Goal: Transaction & Acquisition: Purchase product/service

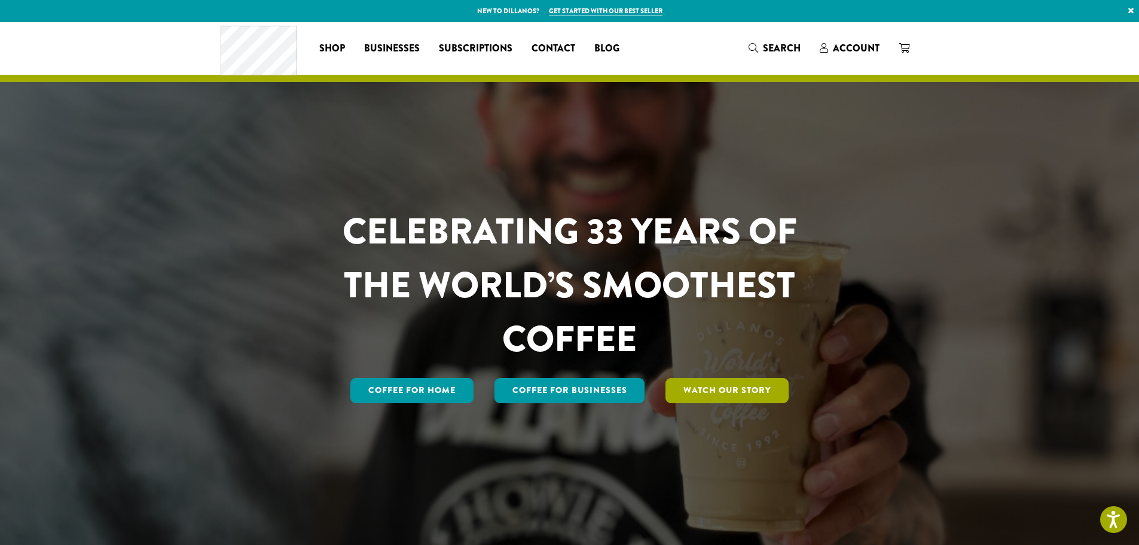
click at [718, 391] on link "Watch Our Story" at bounding box center [727, 390] width 123 height 25
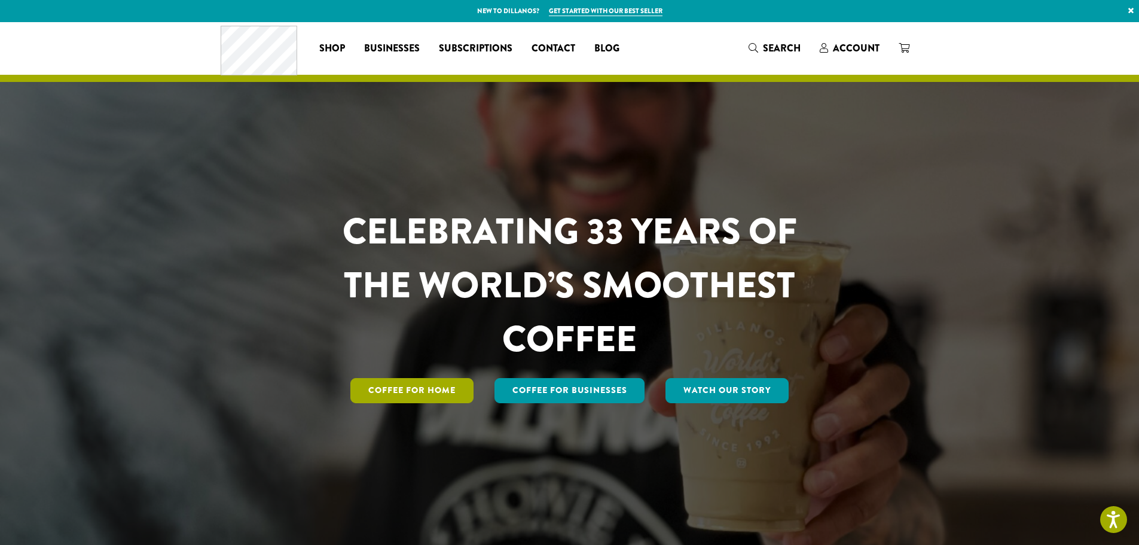
click at [414, 392] on link "Coffee for Home" at bounding box center [411, 390] width 123 height 25
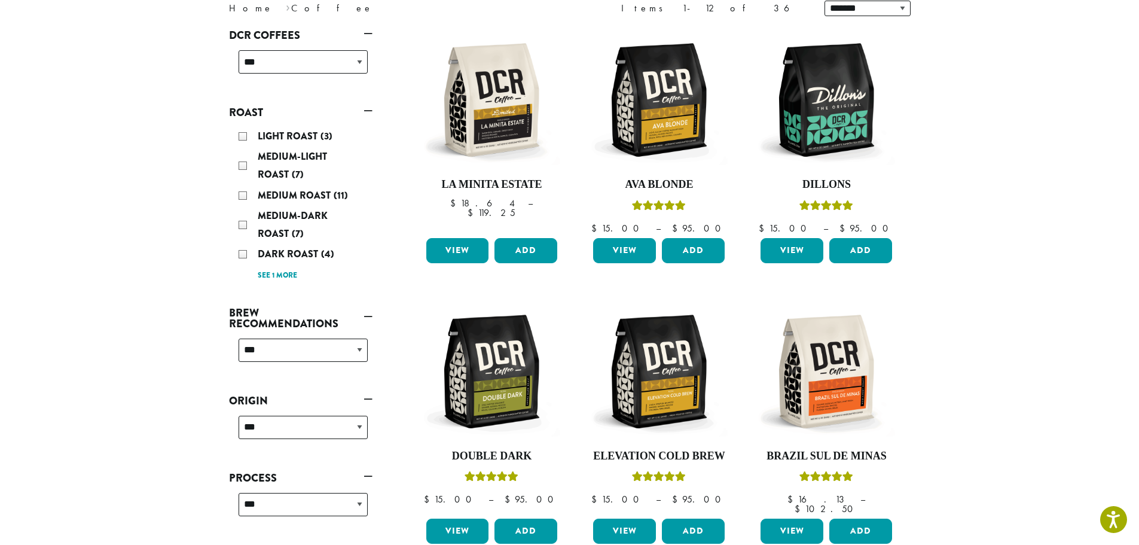
scroll to position [120, 0]
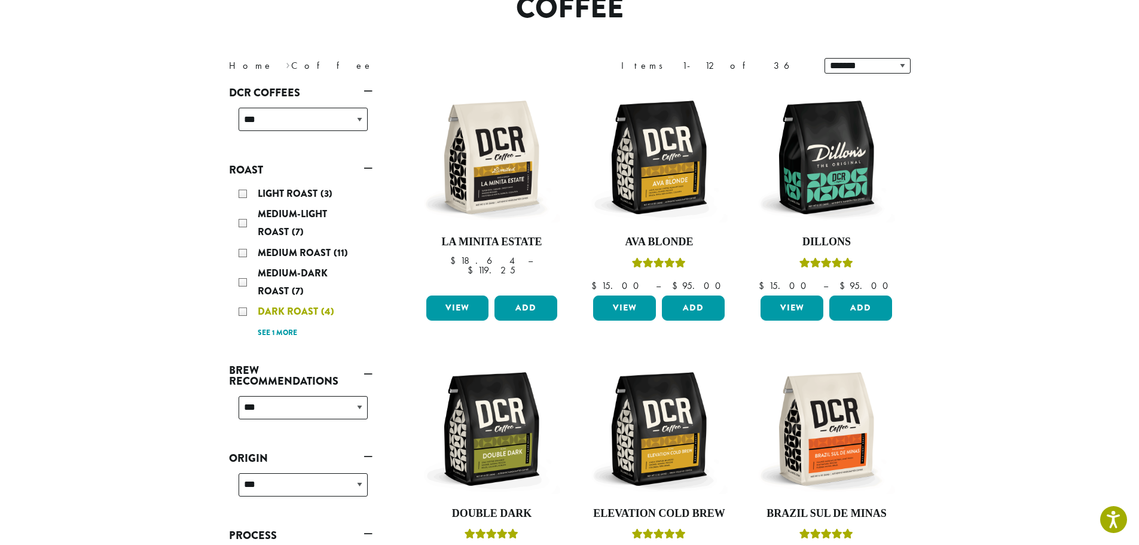
click at [244, 310] on div "Dark Roast (4)" at bounding box center [303, 312] width 129 height 18
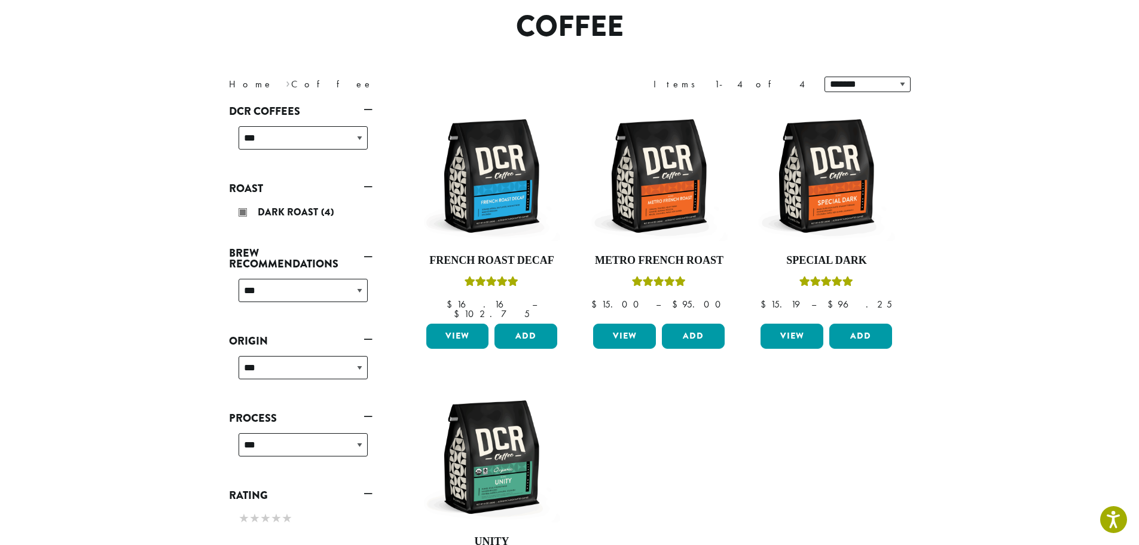
scroll to position [74, 0]
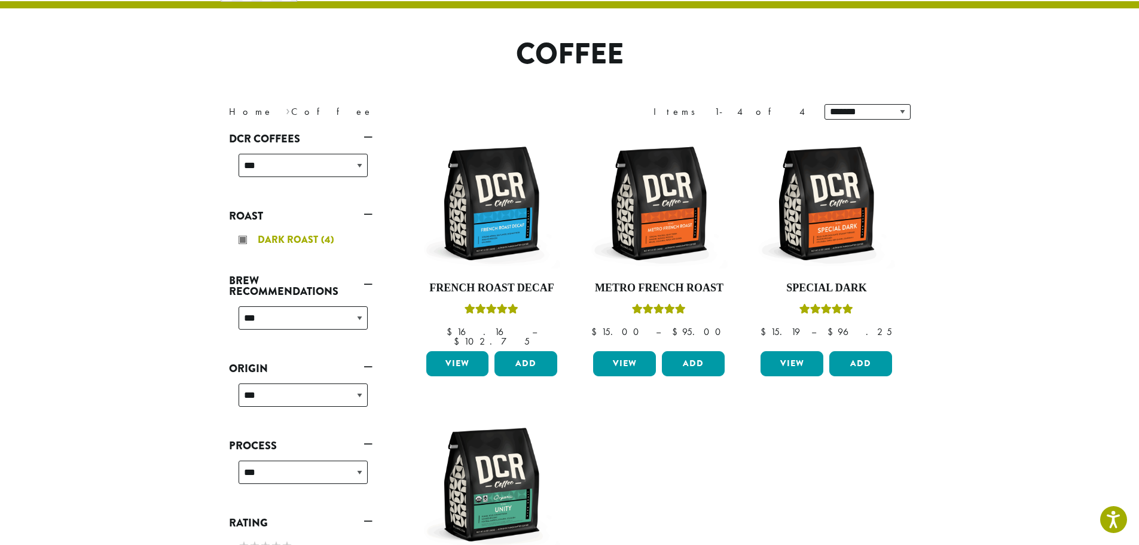
click at [242, 240] on div "Dark Roast (4)" at bounding box center [303, 240] width 129 height 18
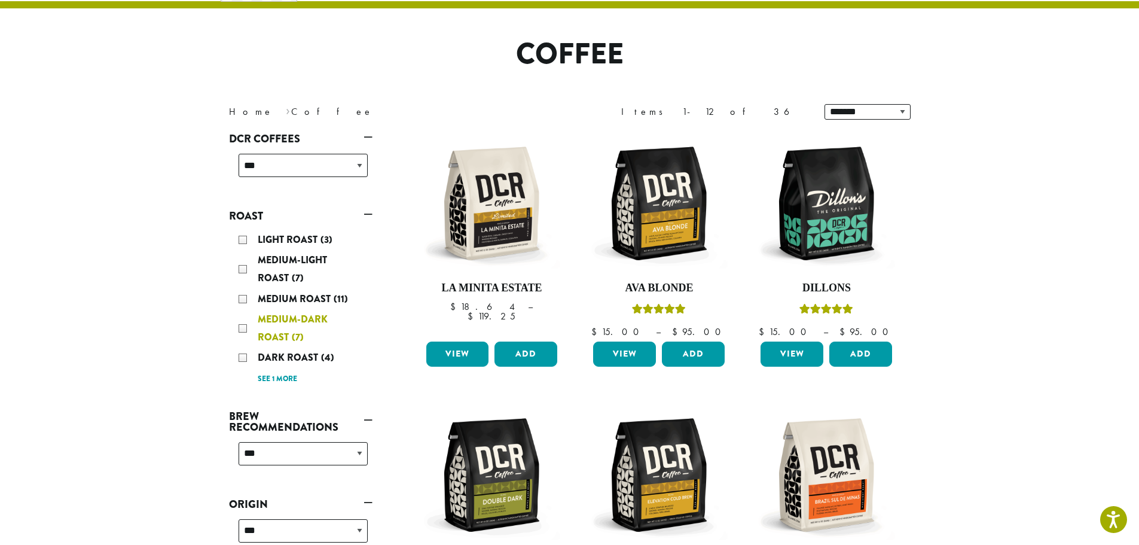
click at [243, 328] on div "Medium-Dark Roast (7)" at bounding box center [303, 328] width 129 height 36
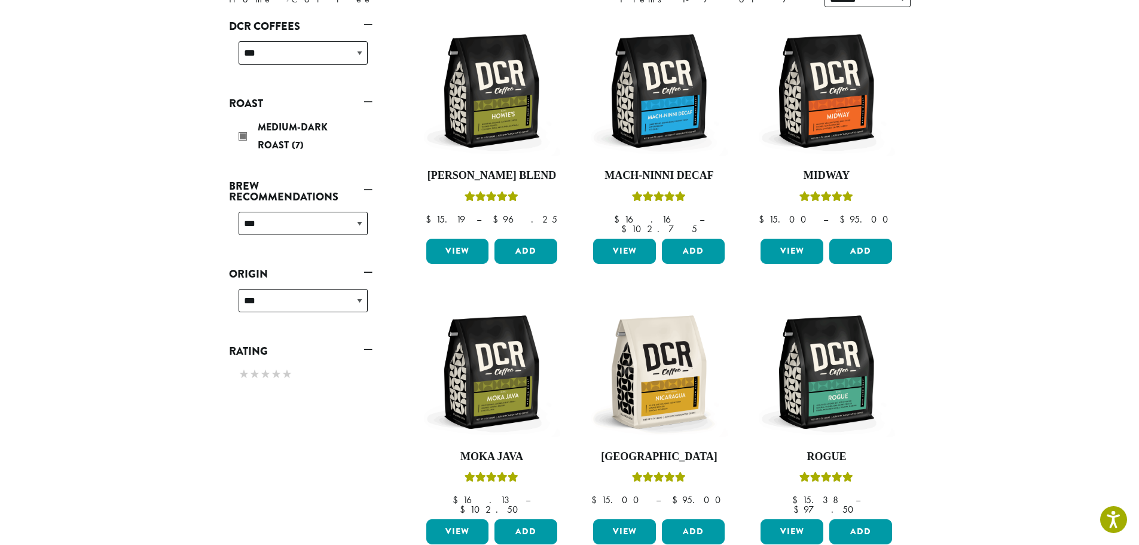
scroll to position [133, 0]
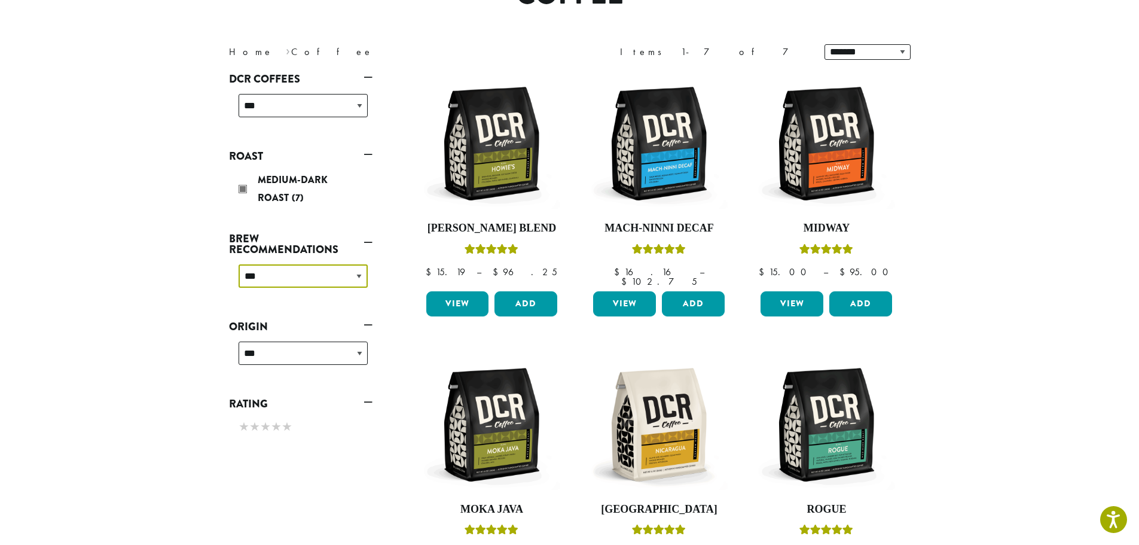
click at [359, 276] on select "**********" at bounding box center [303, 275] width 129 height 23
select select "****"
click at [239, 264] on select "**********" at bounding box center [303, 275] width 129 height 23
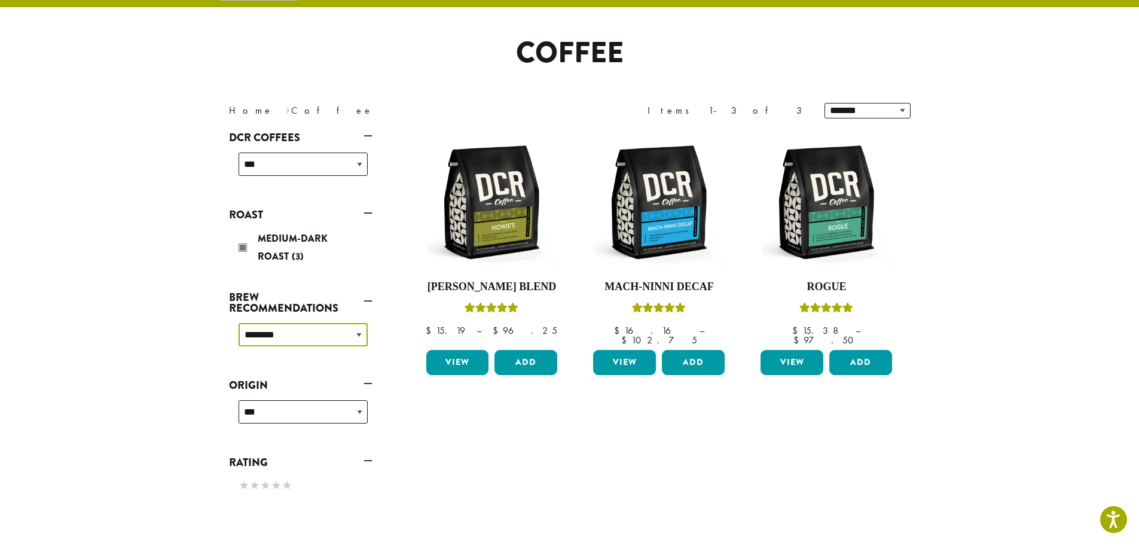
scroll to position [74, 0]
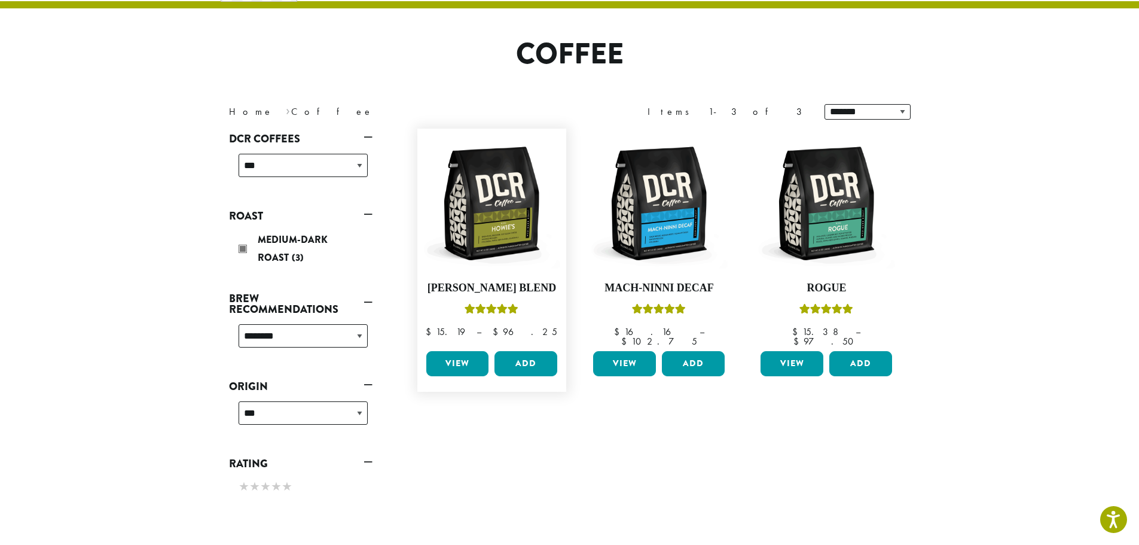
click at [460, 358] on link "View" at bounding box center [457, 363] width 63 height 25
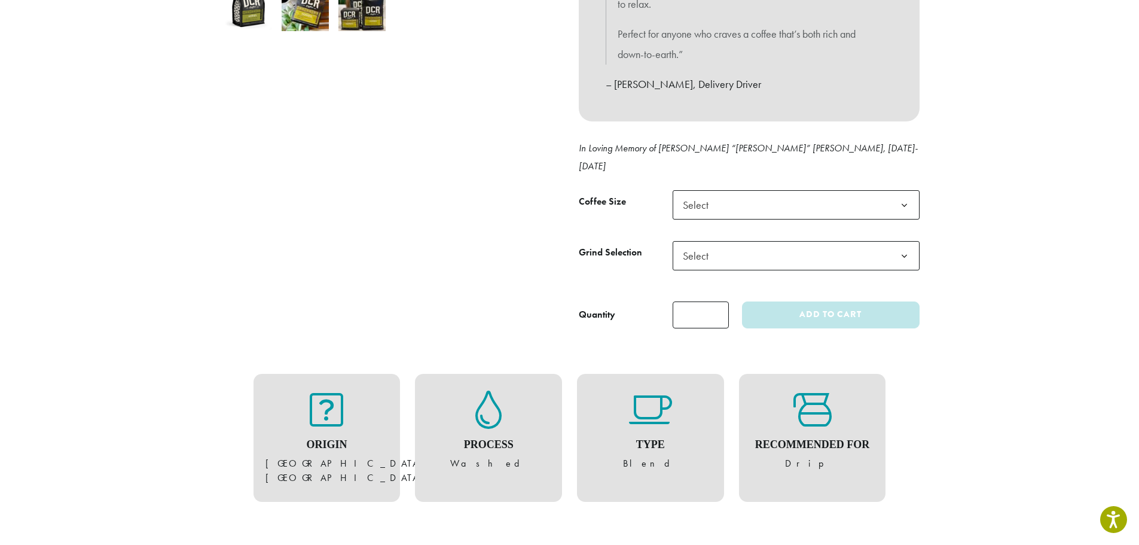
scroll to position [478, 0]
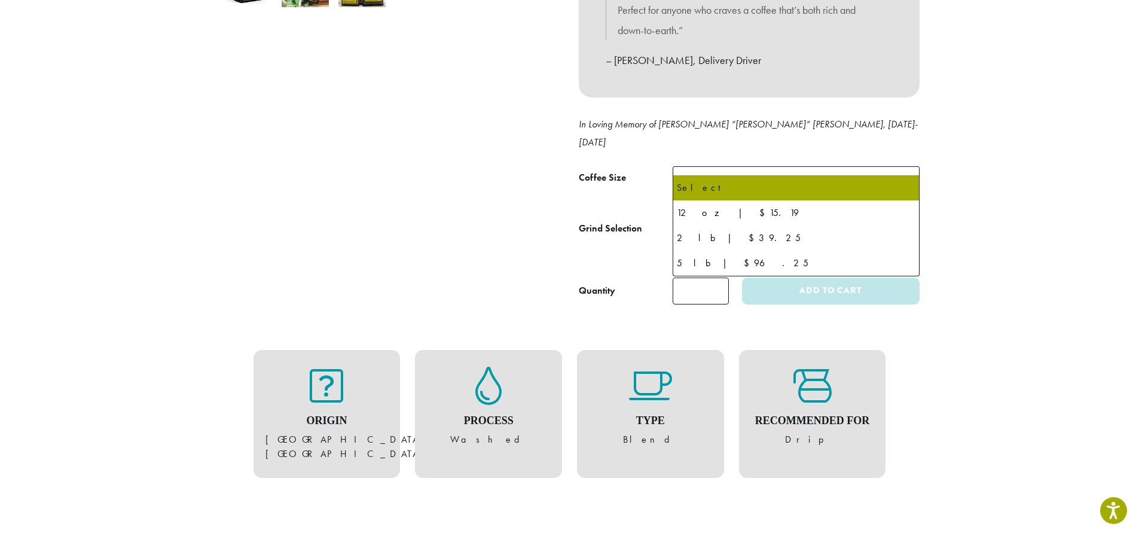
click at [828, 169] on span "Select" at bounding box center [796, 180] width 247 height 29
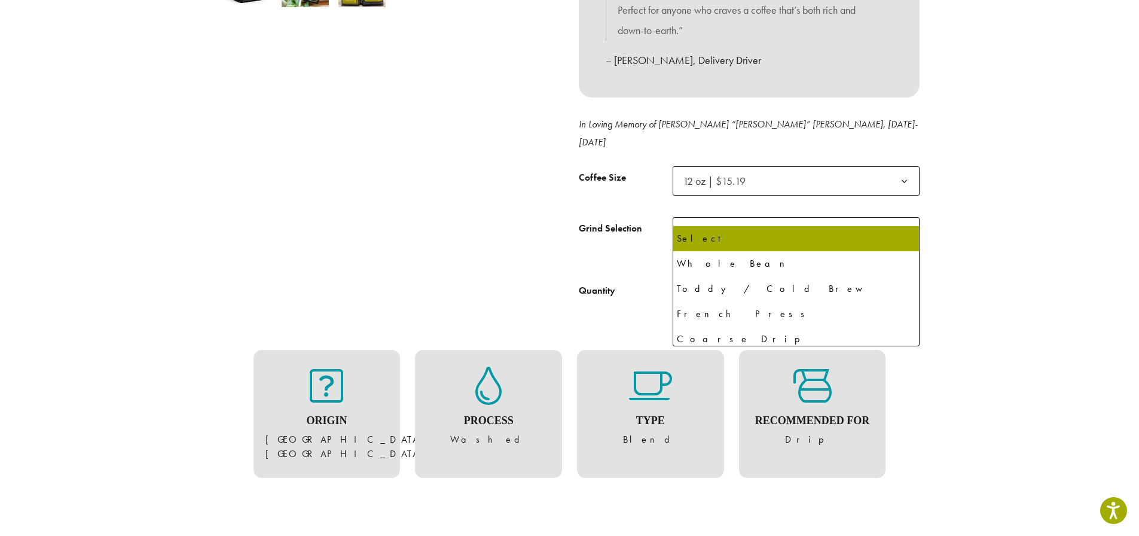
click at [826, 217] on span "Select" at bounding box center [796, 231] width 247 height 29
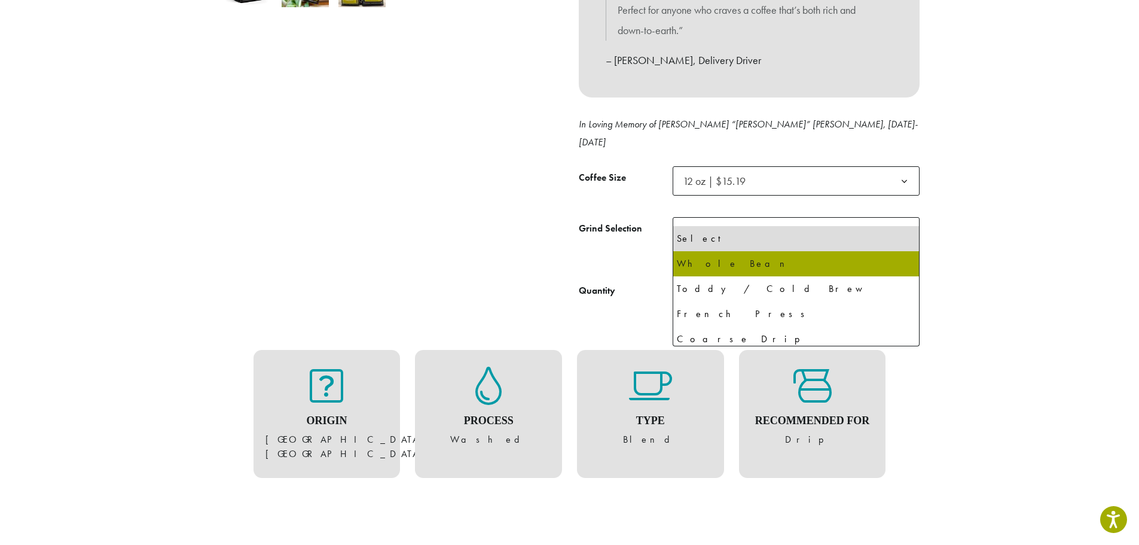
select select "*********"
select select "**********"
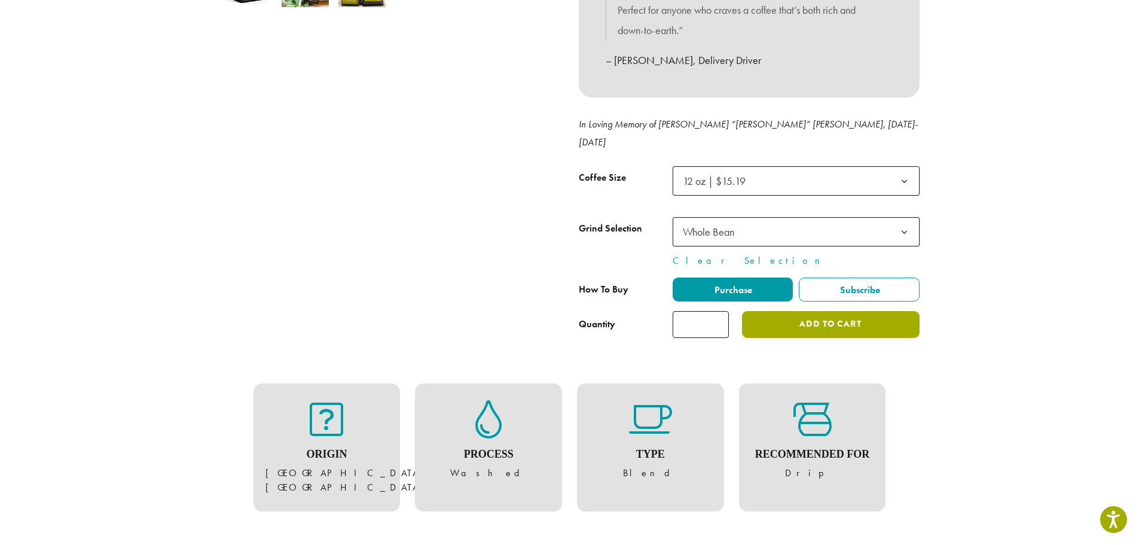
click at [811, 312] on button "Add to cart" at bounding box center [830, 324] width 177 height 27
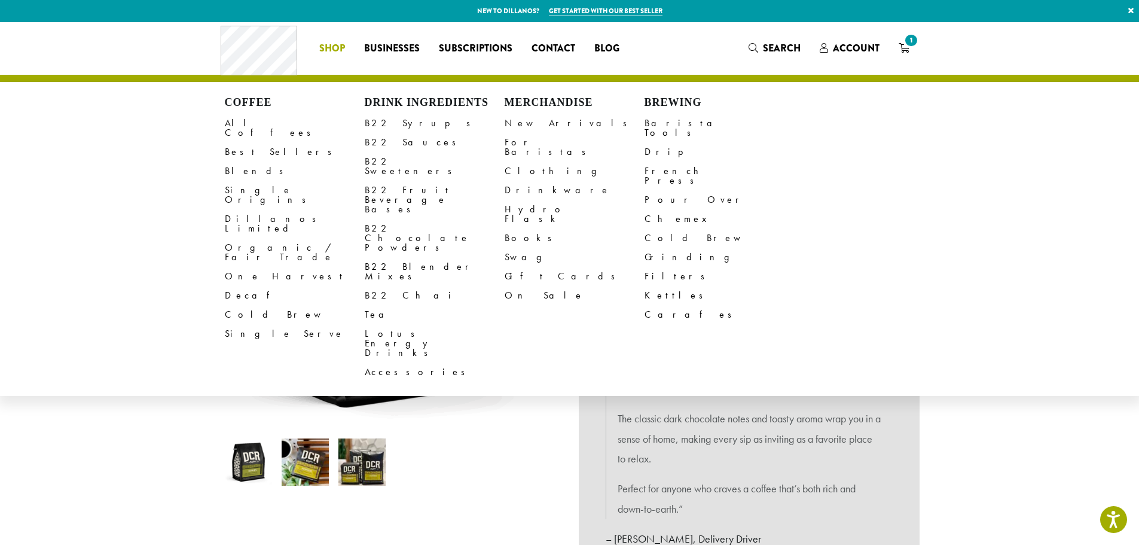
click at [334, 45] on span "Shop" at bounding box center [332, 48] width 26 height 15
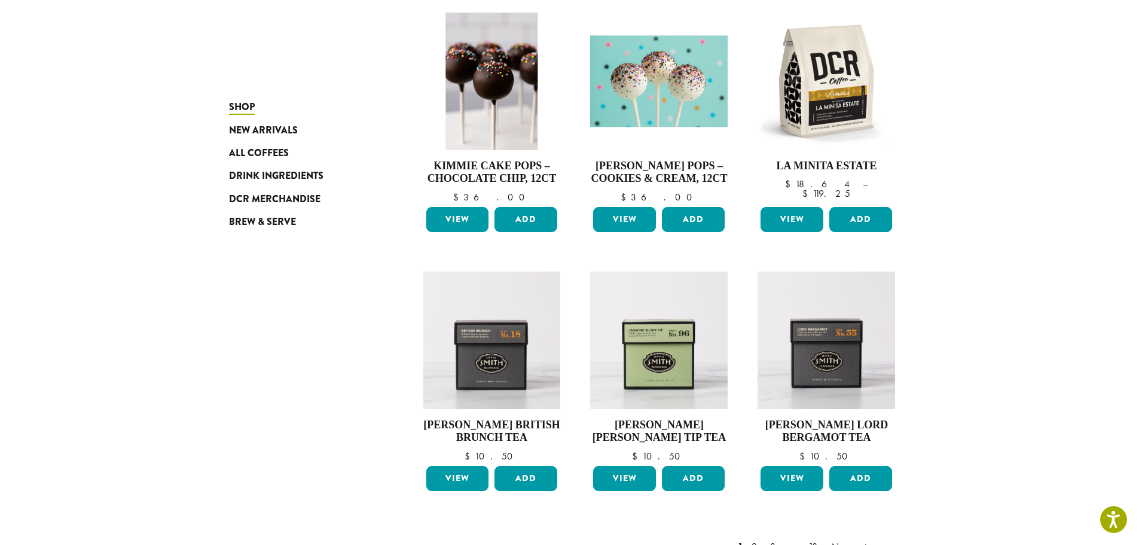
scroll to position [777, 0]
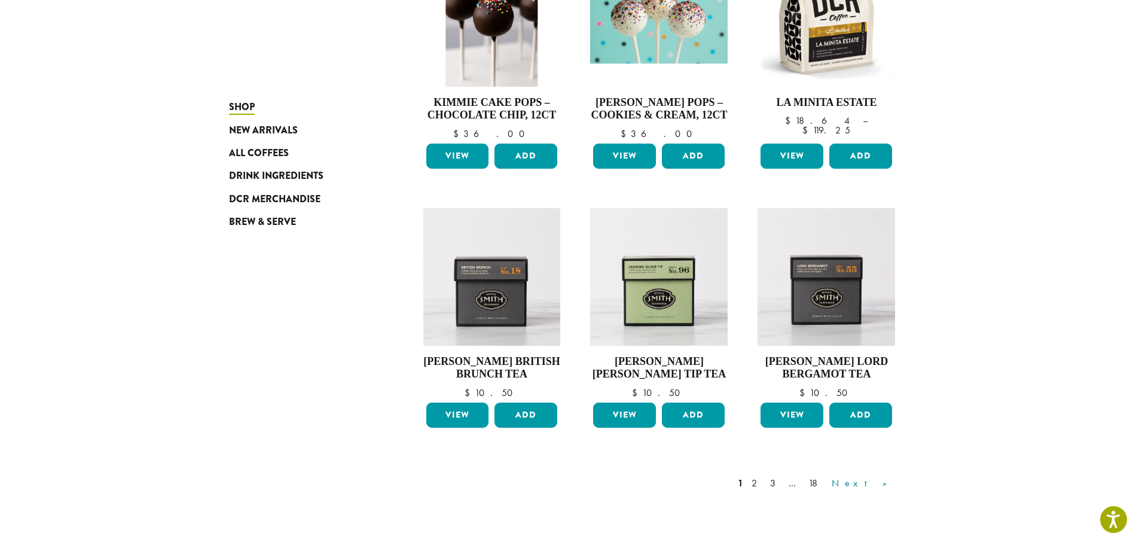
click at [879, 484] on link "Next »" at bounding box center [863, 483] width 69 height 14
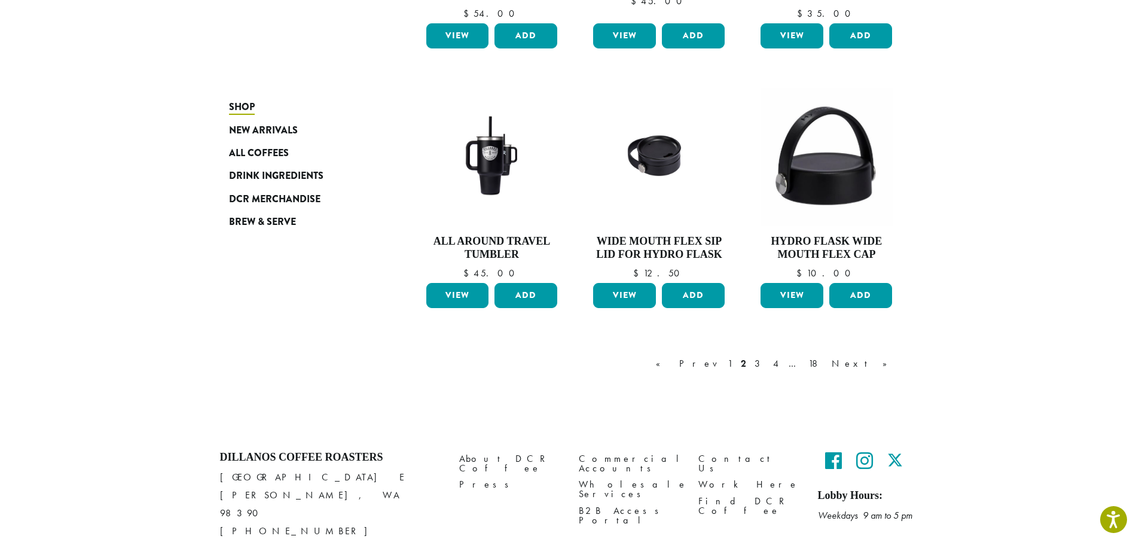
scroll to position [982, 0]
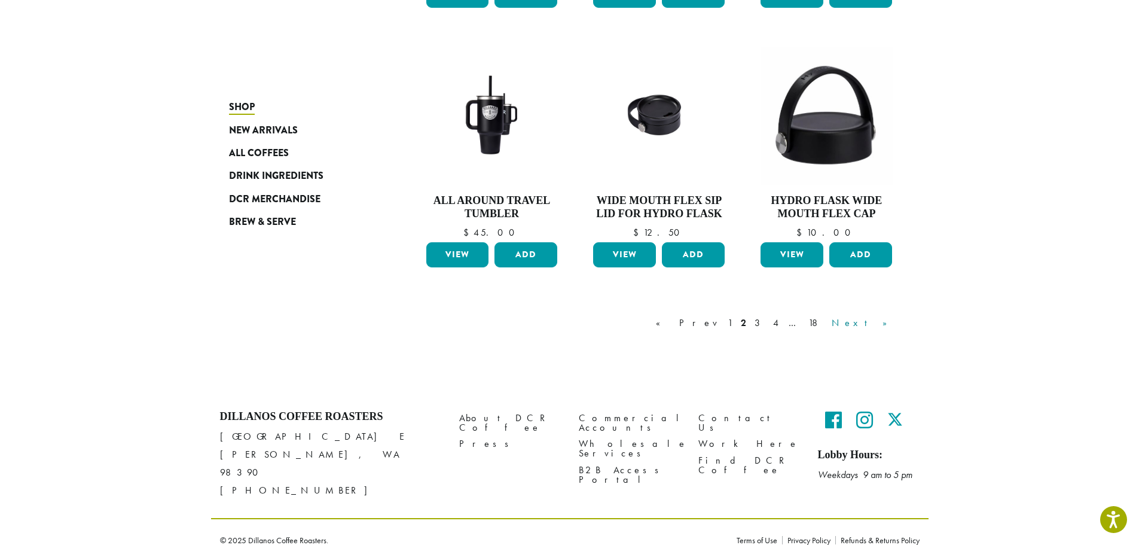
click at [886, 324] on link "Next »" at bounding box center [863, 323] width 69 height 14
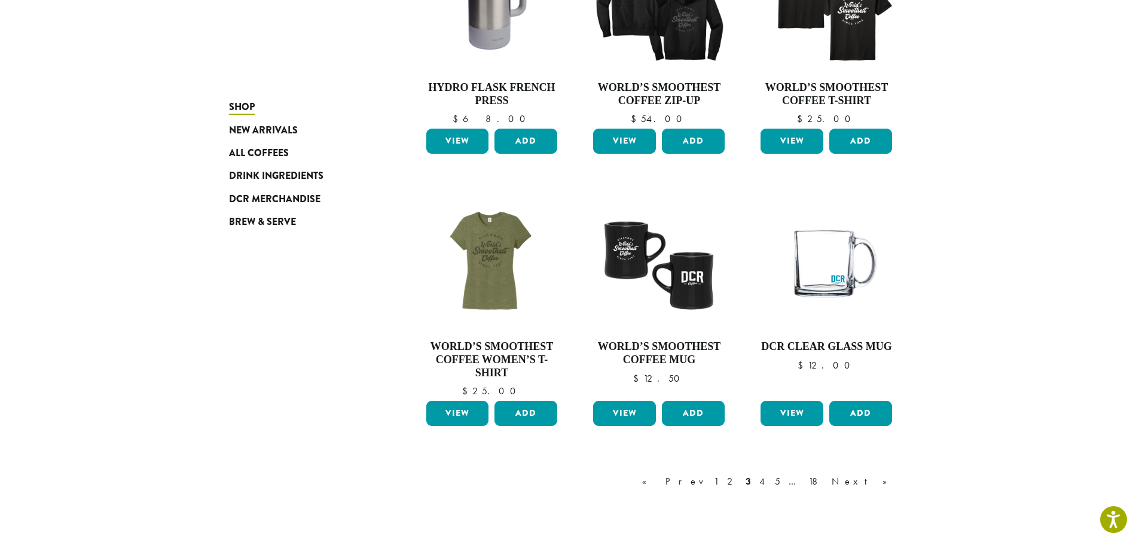
scroll to position [851, 0]
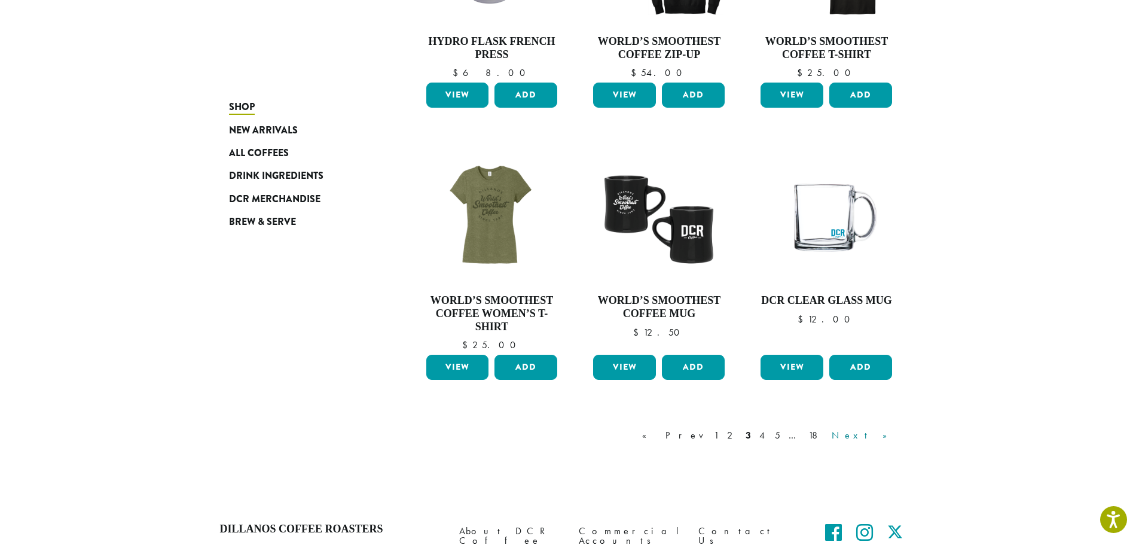
click at [878, 438] on link "Next »" at bounding box center [863, 435] width 69 height 14
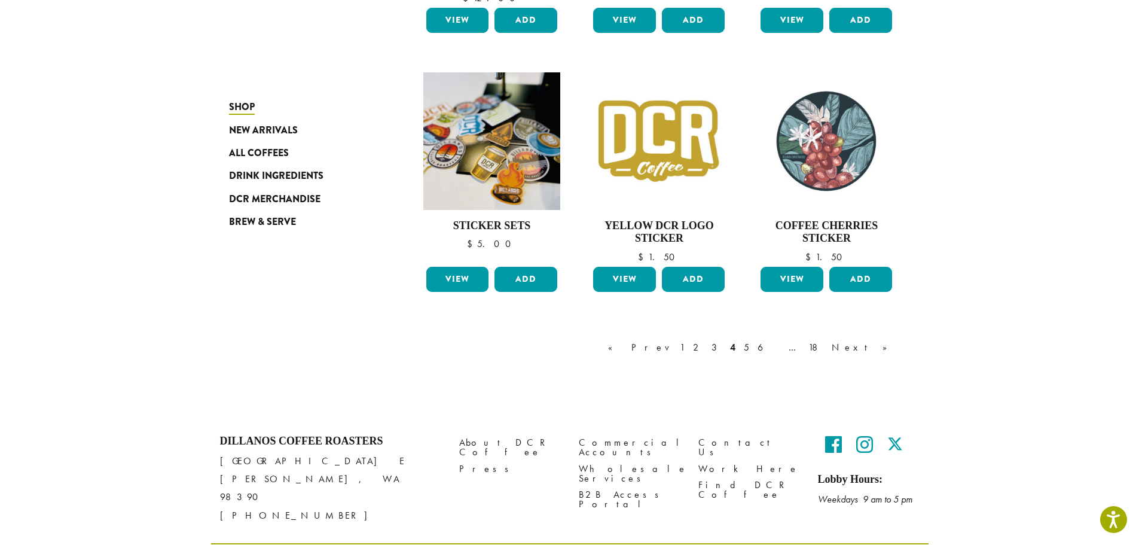
scroll to position [971, 0]
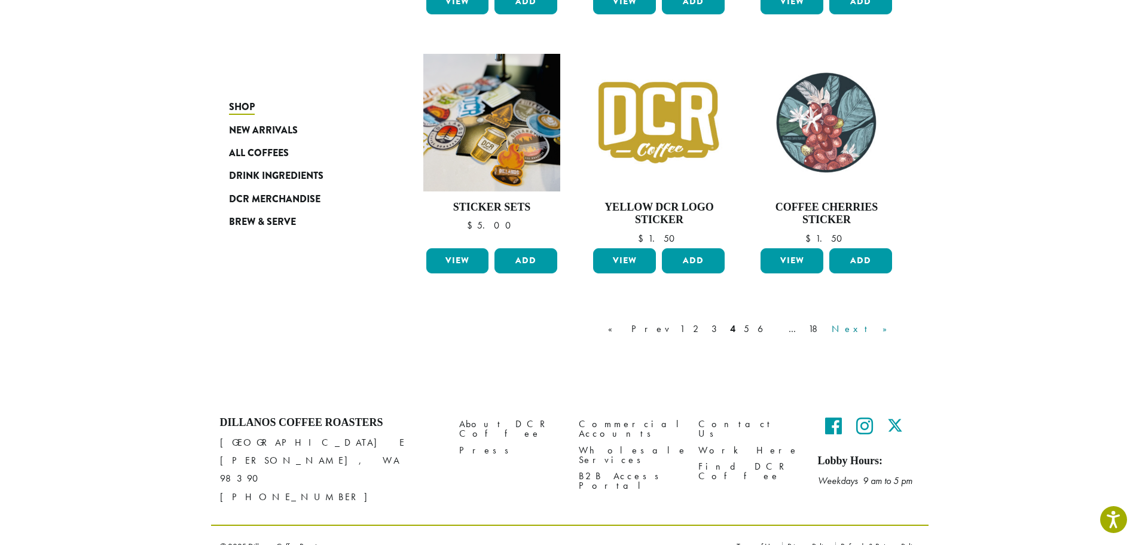
click at [889, 325] on link "Next »" at bounding box center [863, 329] width 69 height 14
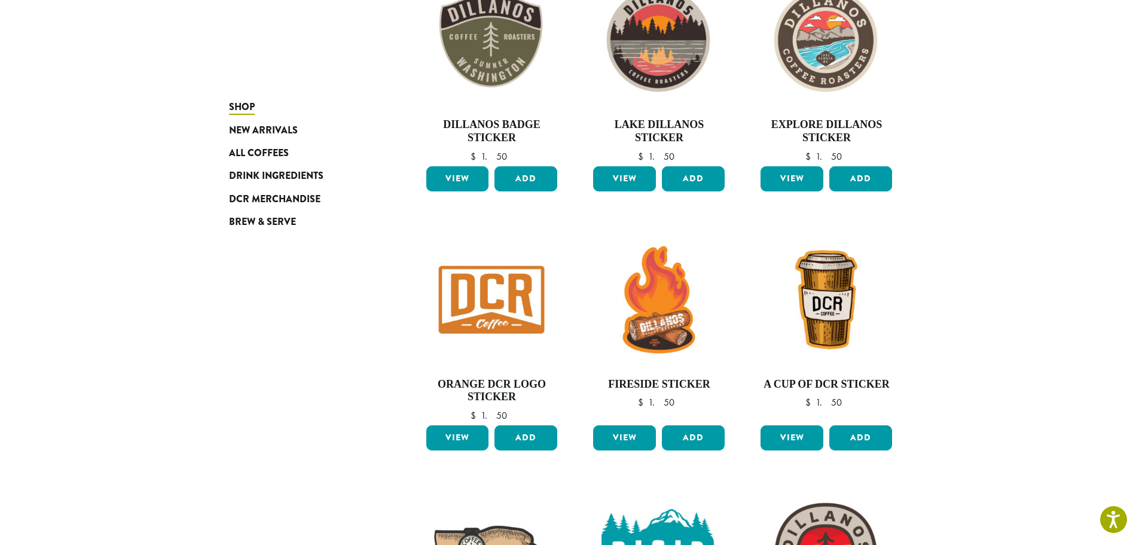
scroll to position [672, 0]
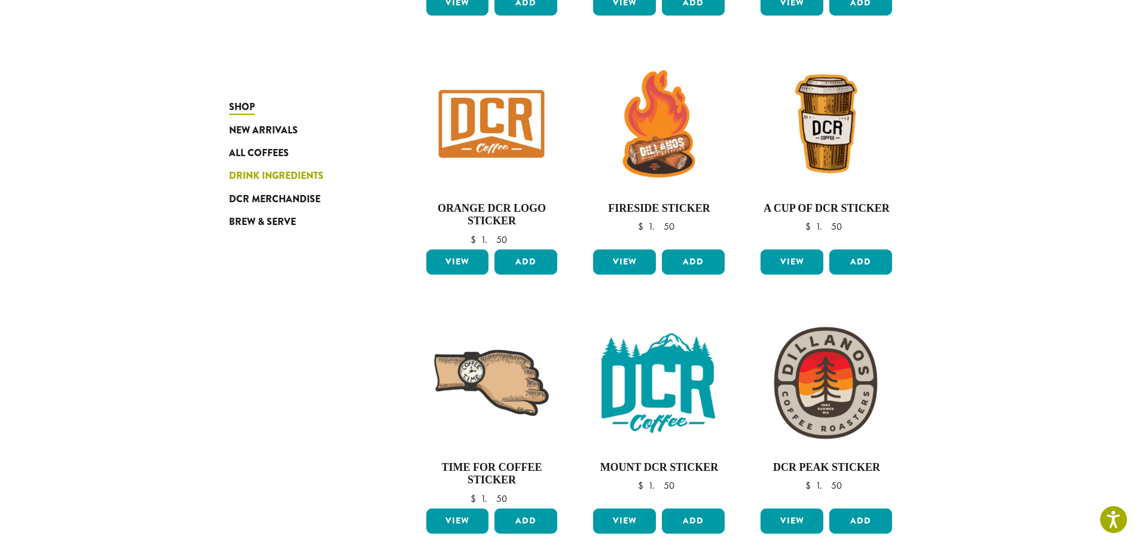
click at [268, 176] on span "Drink Ingredients" at bounding box center [276, 176] width 94 height 15
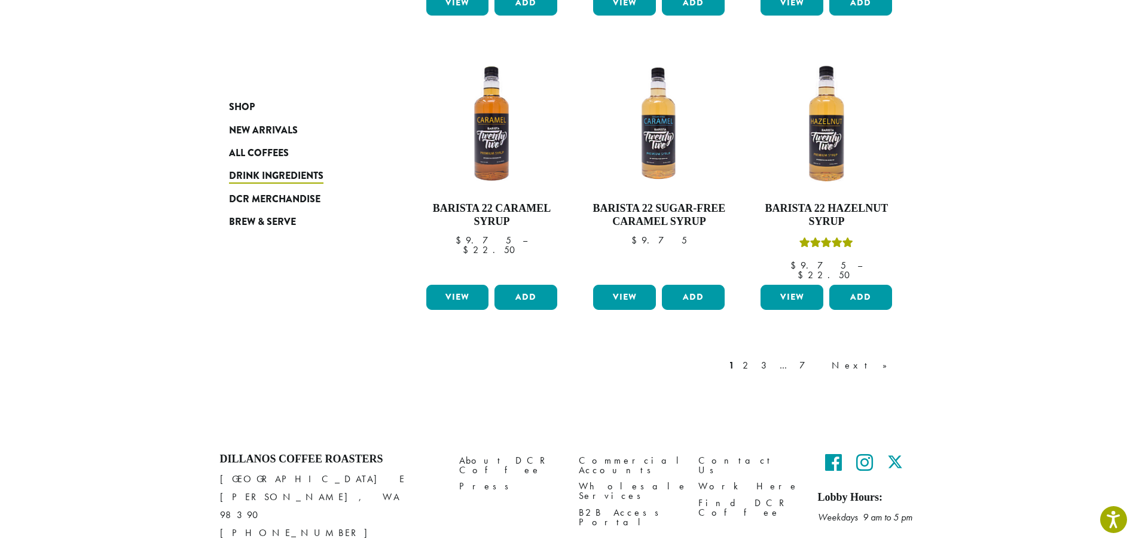
scroll to position [1001, 0]
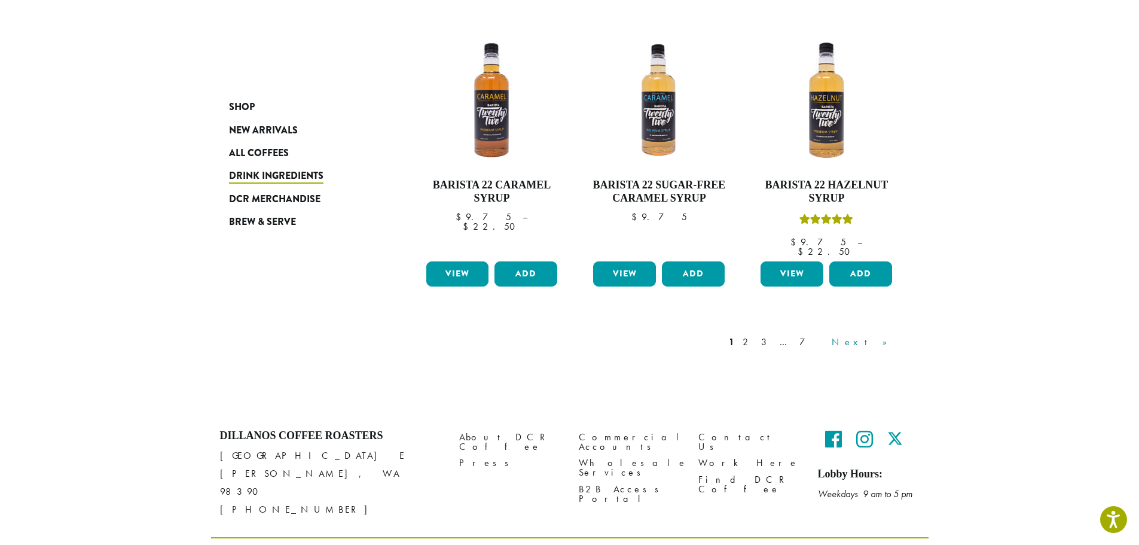
click at [881, 335] on link "Next »" at bounding box center [863, 342] width 69 height 14
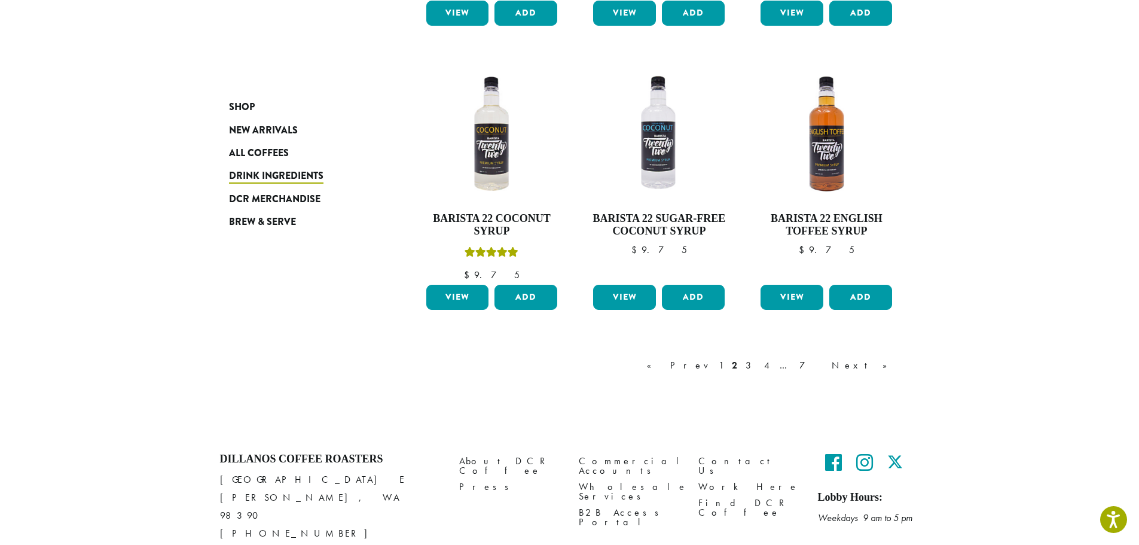
scroll to position [1013, 0]
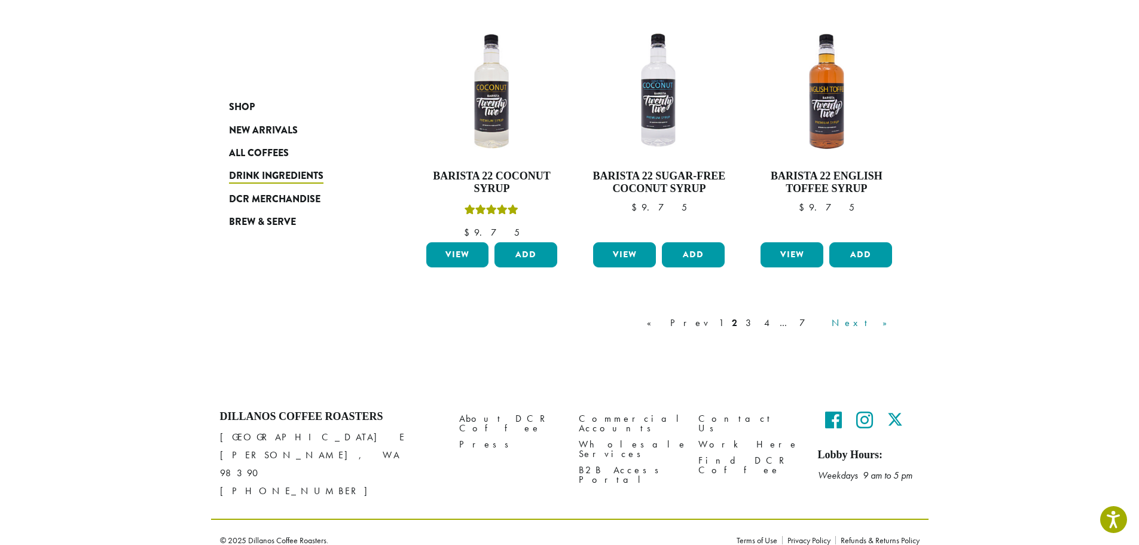
click at [887, 325] on link "Next »" at bounding box center [863, 323] width 69 height 14
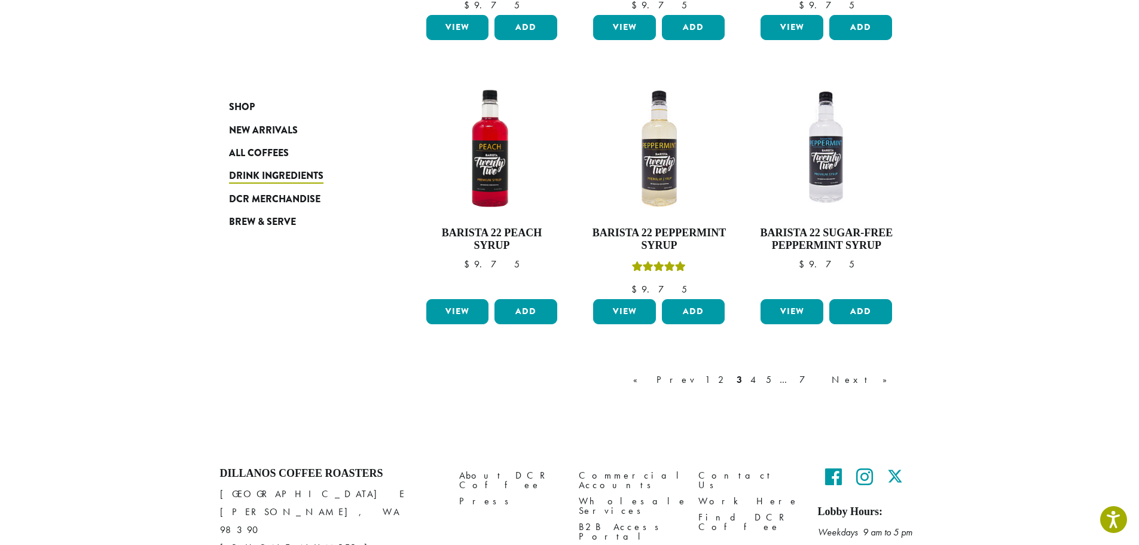
scroll to position [971, 0]
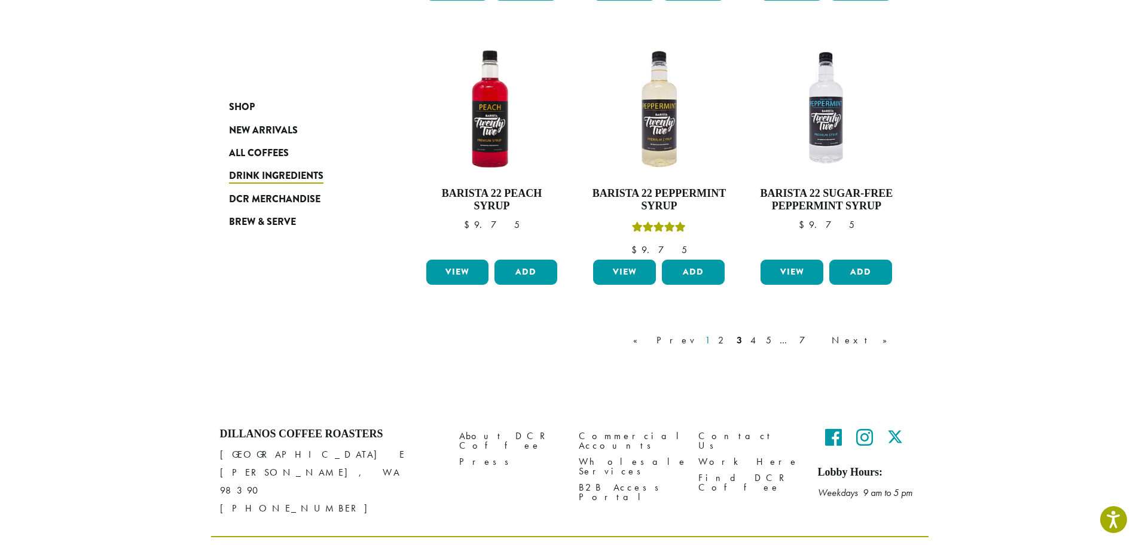
click at [712, 343] on link "1" at bounding box center [708, 340] width 10 height 14
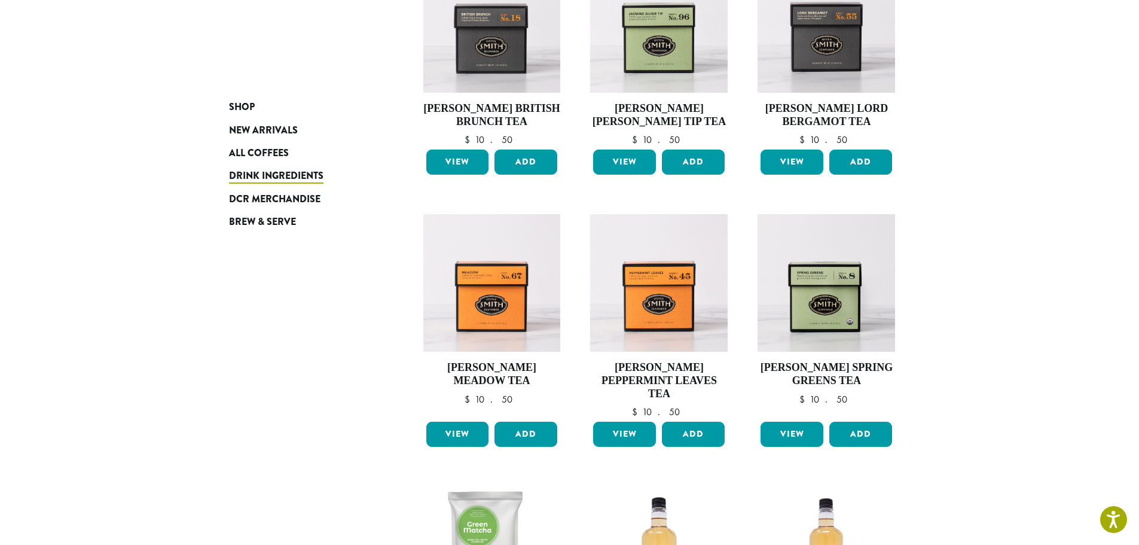
scroll to position [193, 0]
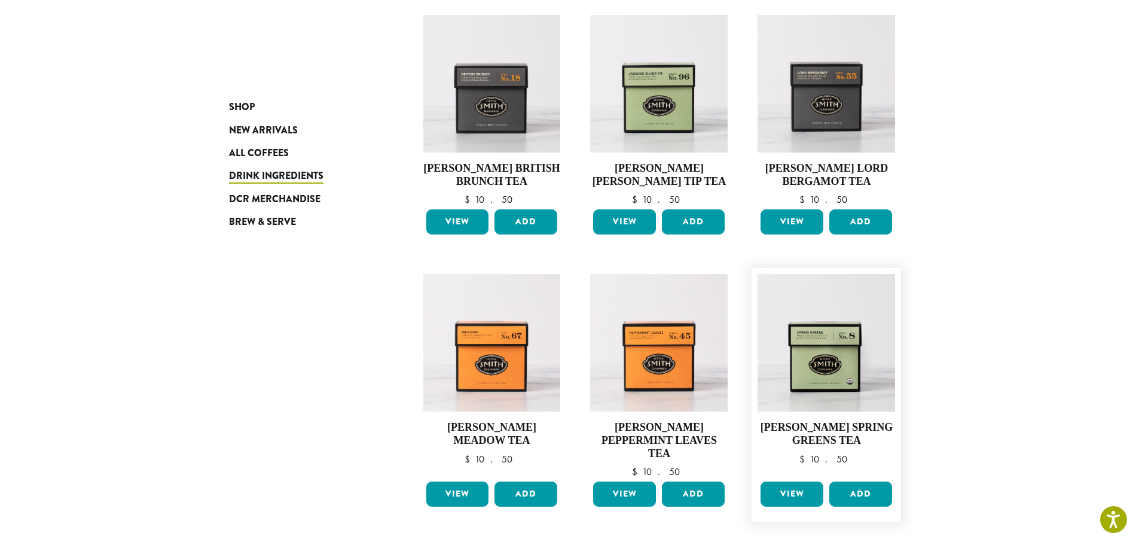
click at [797, 498] on link "View" at bounding box center [792, 493] width 63 height 25
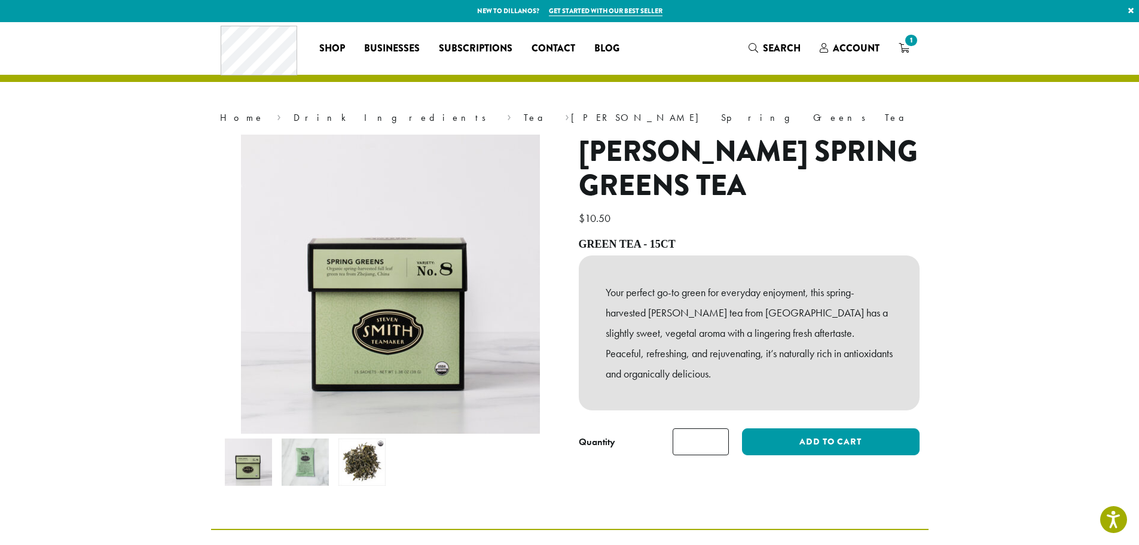
drag, startPoint x: 44, startPoint y: 5, endPoint x: 968, endPoint y: 219, distance: 948.4
click at [945, 214] on section "Home › Drink Ingredients › Tea › Steven Smith Spring Greens Tea Steven Smith Sp…" at bounding box center [569, 275] width 1139 height 507
click at [524, 118] on link "Tea" at bounding box center [538, 117] width 29 height 13
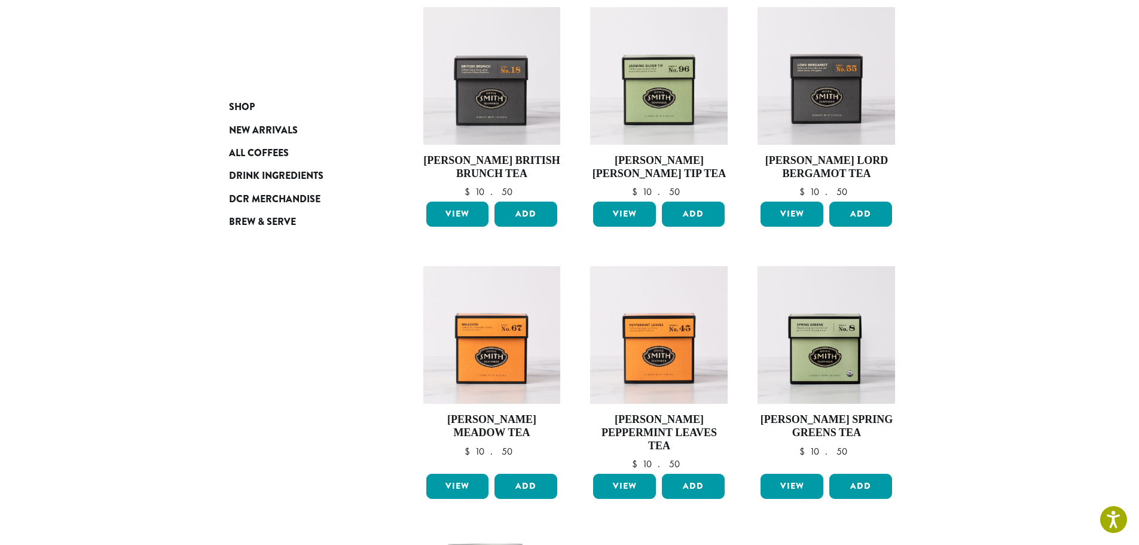
scroll to position [179, 0]
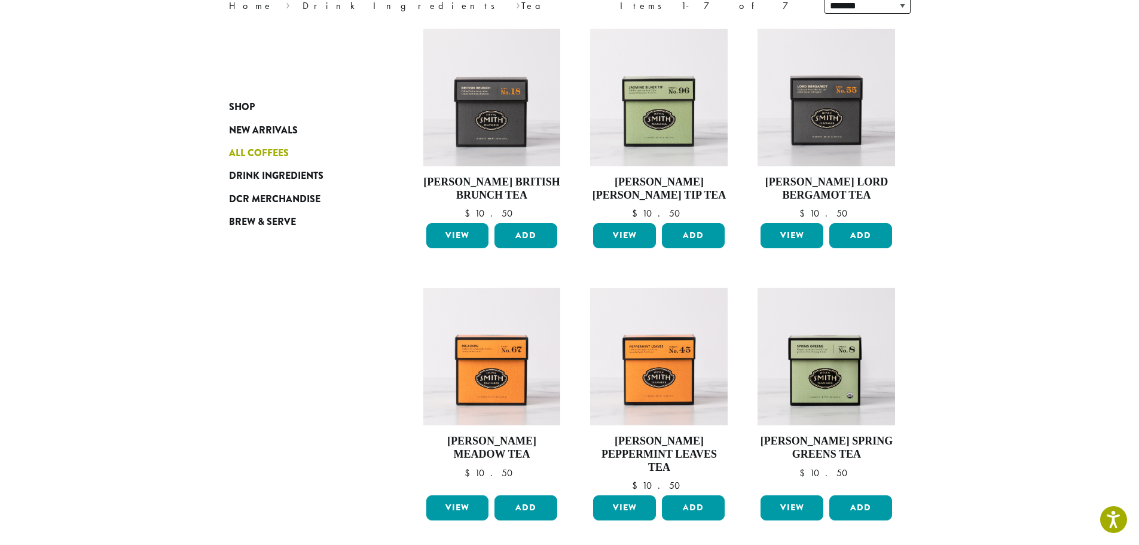
click at [251, 155] on span "All Coffees" at bounding box center [259, 153] width 60 height 15
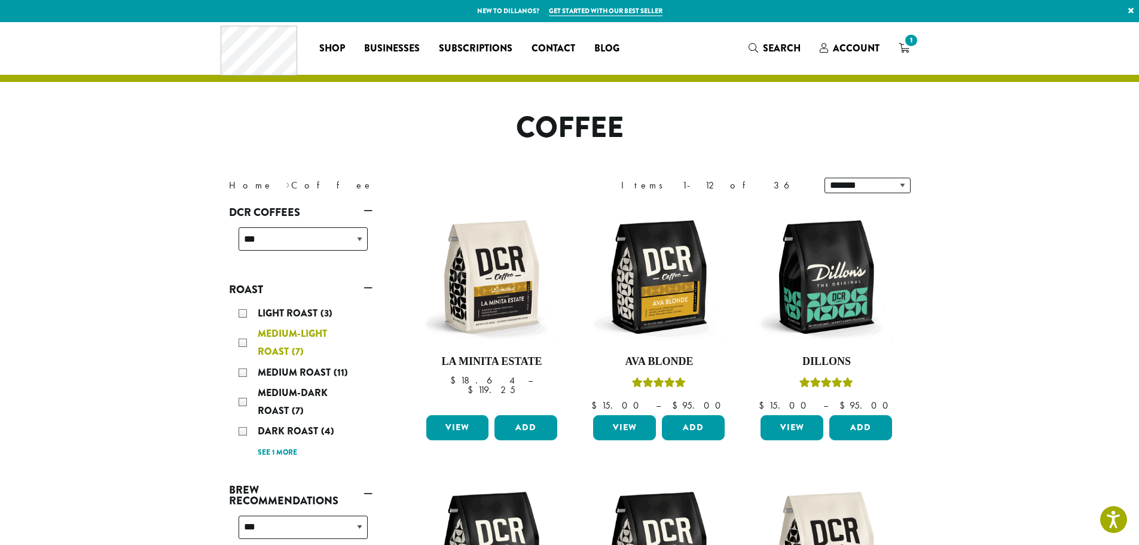
click at [245, 344] on div "Medium-Light Roast (7)" at bounding box center [303, 343] width 129 height 36
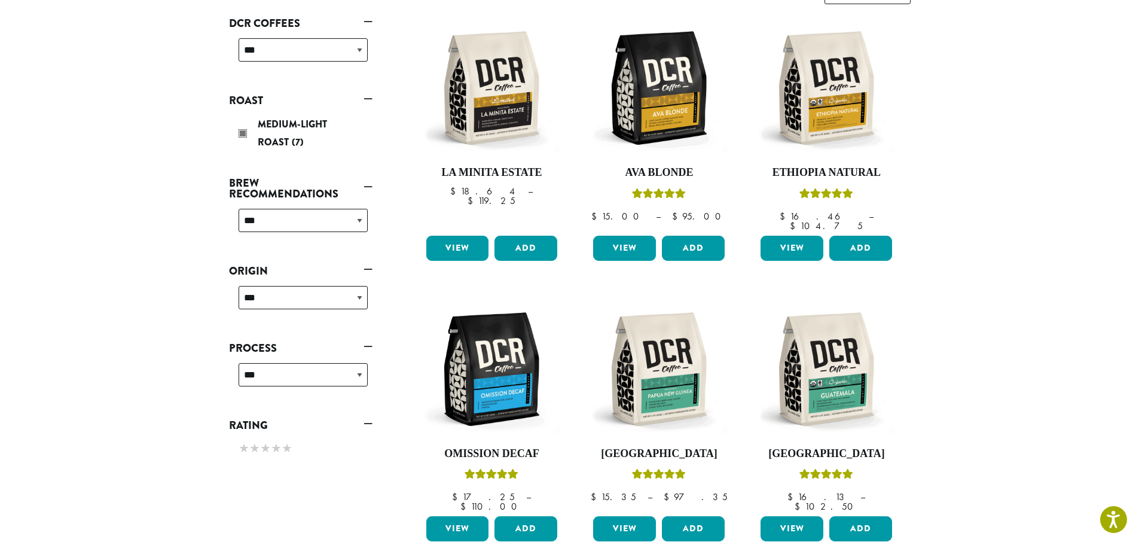
scroll to position [193, 0]
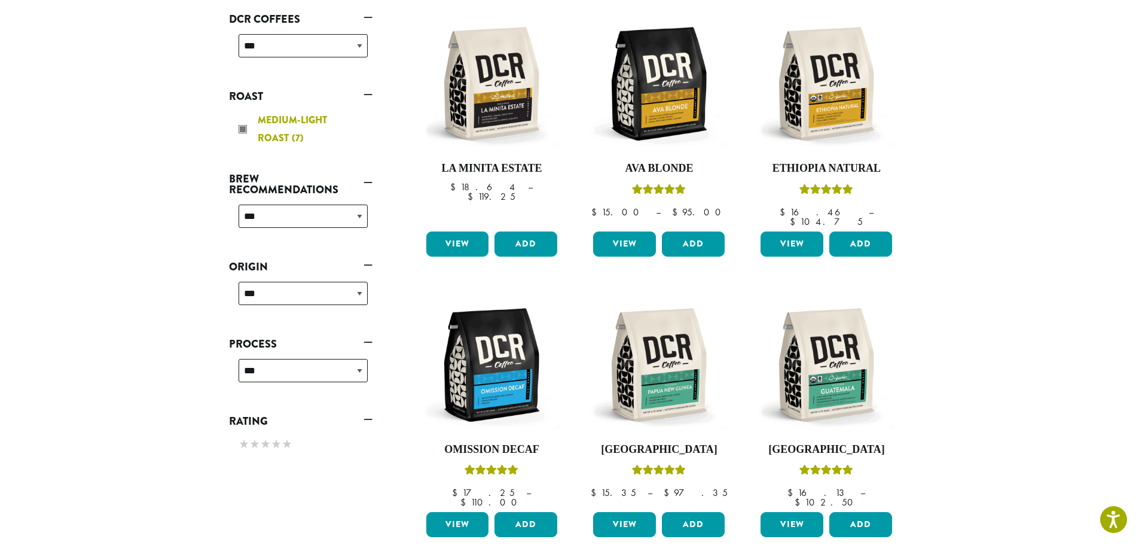
click at [242, 129] on div "Medium-Light Roast (7)" at bounding box center [303, 129] width 129 height 36
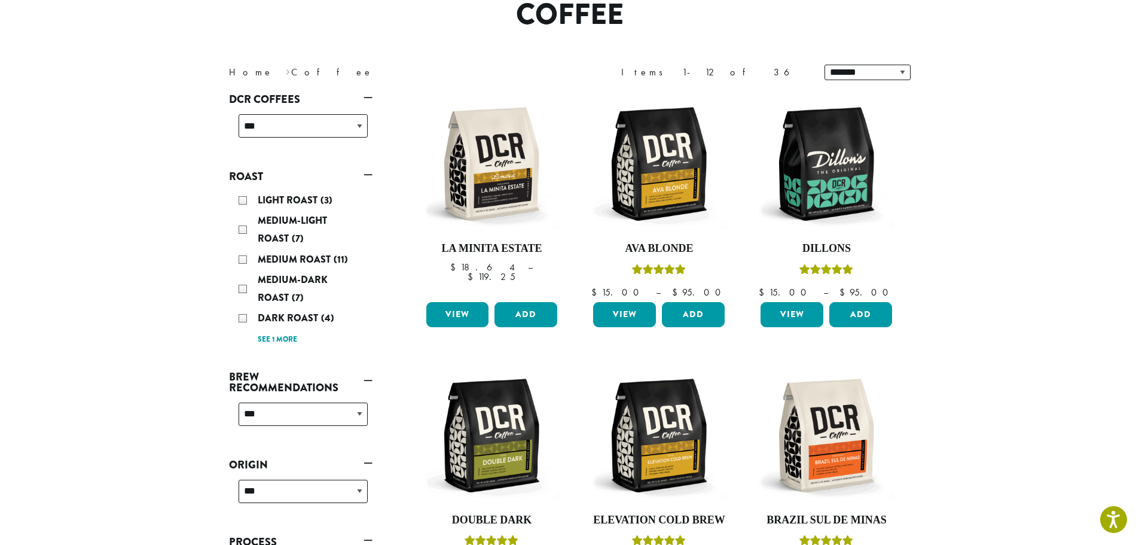
scroll to position [74, 0]
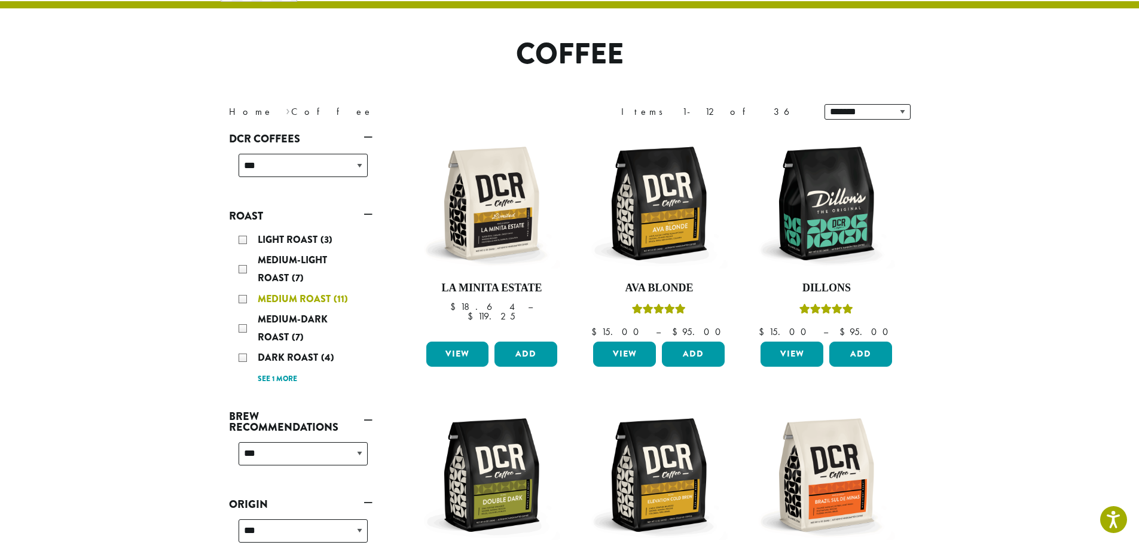
click at [242, 300] on div "Medium Roast (11)" at bounding box center [303, 299] width 129 height 18
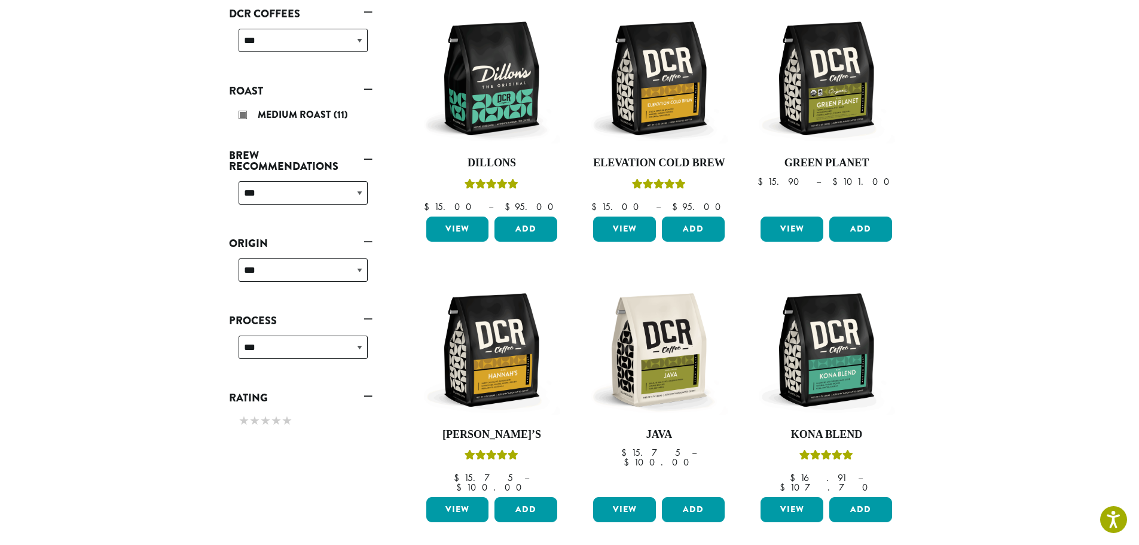
scroll to position [193, 0]
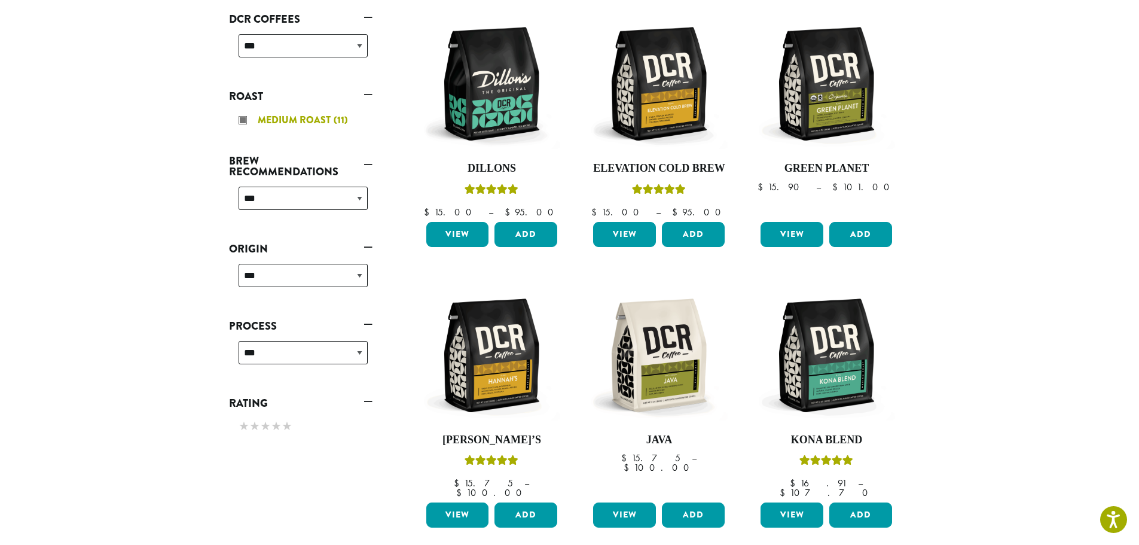
click at [243, 117] on div "Medium Roast (11)" at bounding box center [303, 120] width 129 height 18
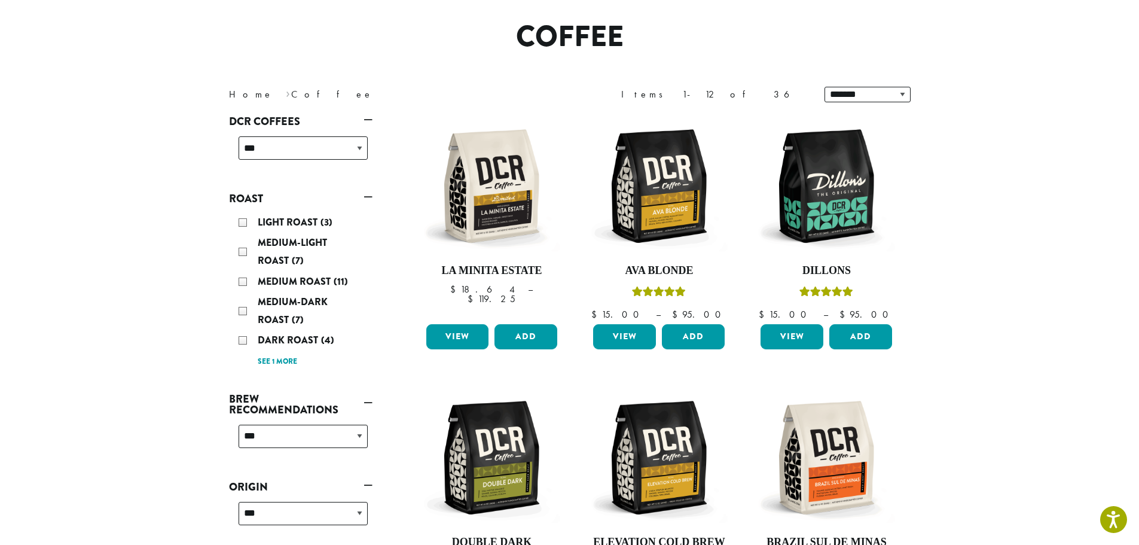
scroll to position [74, 0]
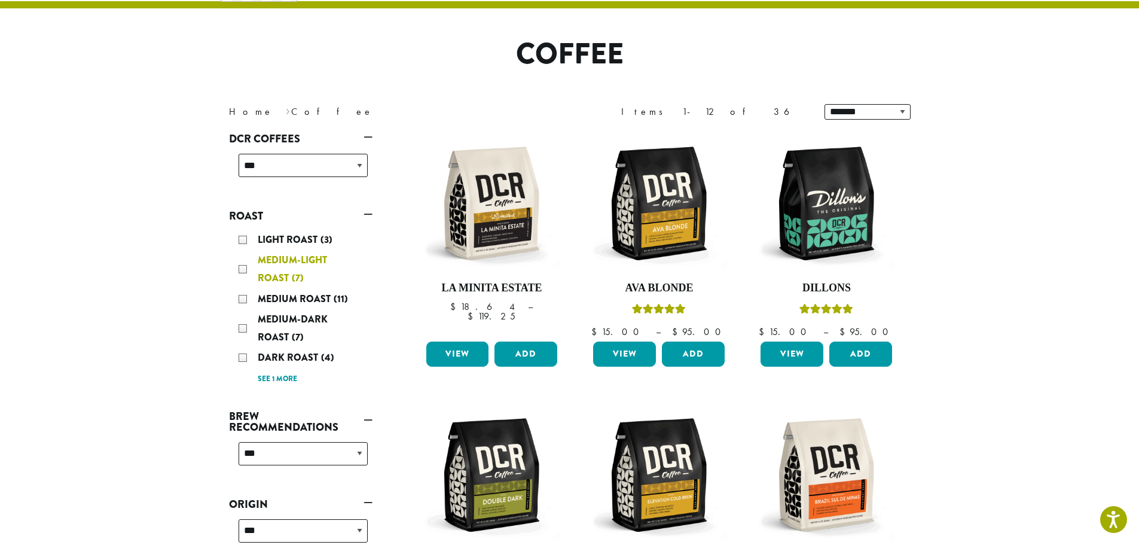
click at [244, 270] on div "Medium-Light Roast (7)" at bounding box center [303, 269] width 129 height 36
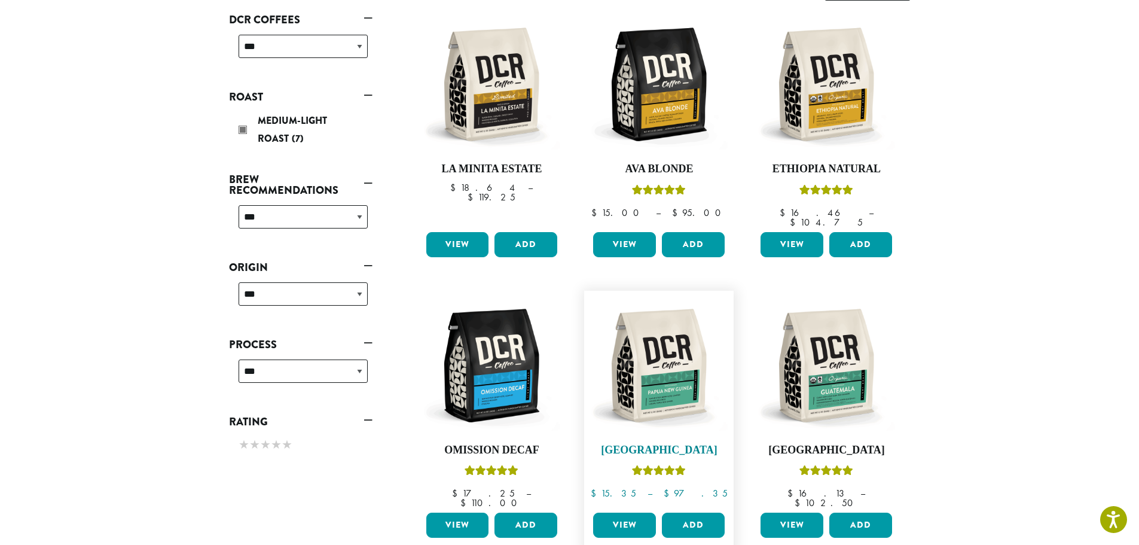
scroll to position [193, 0]
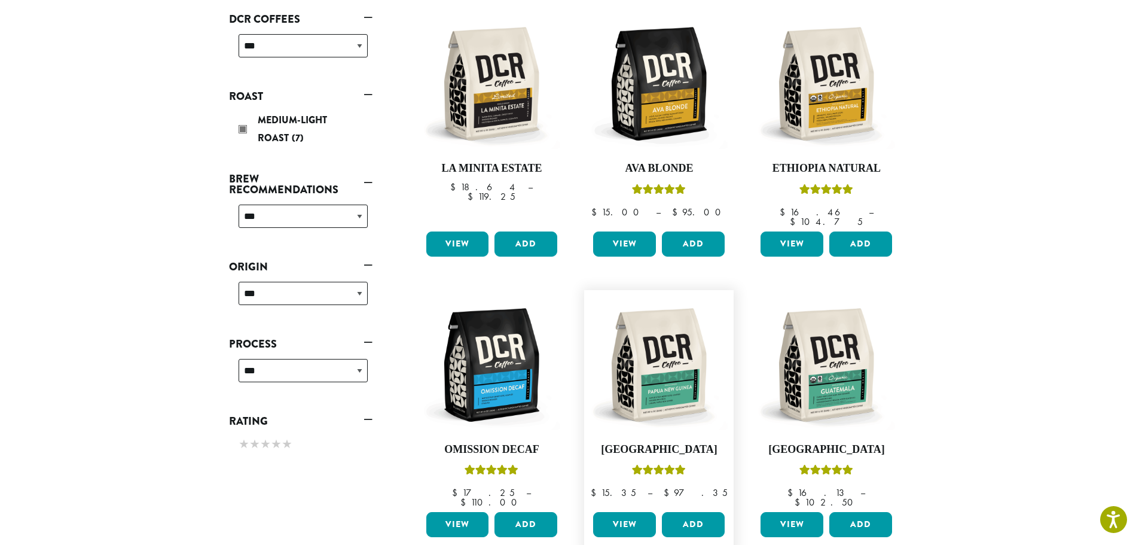
click at [621, 512] on link "View" at bounding box center [624, 524] width 63 height 25
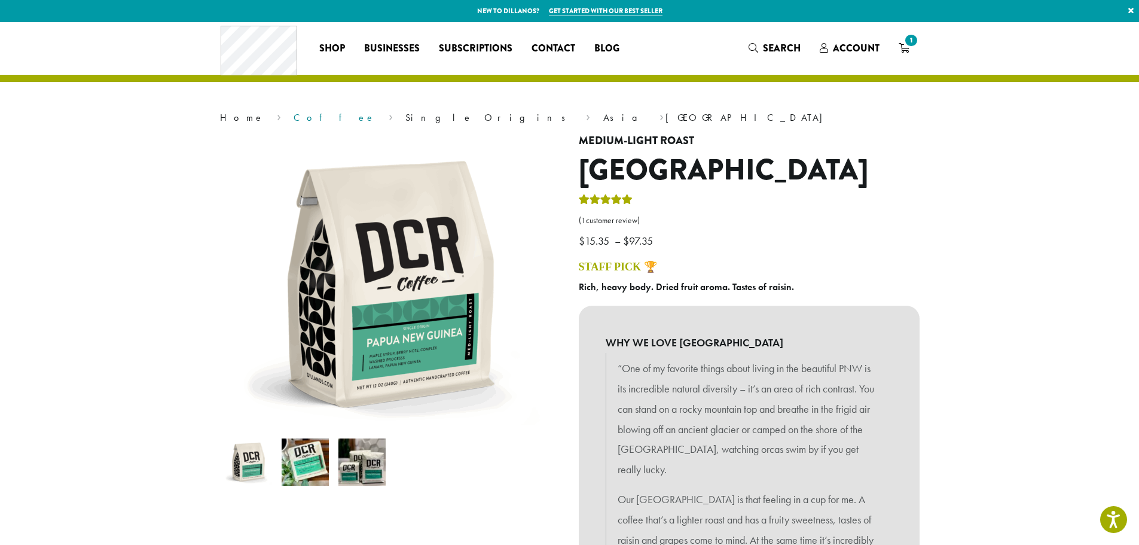
click at [294, 118] on link "Coffee" at bounding box center [335, 117] width 82 height 13
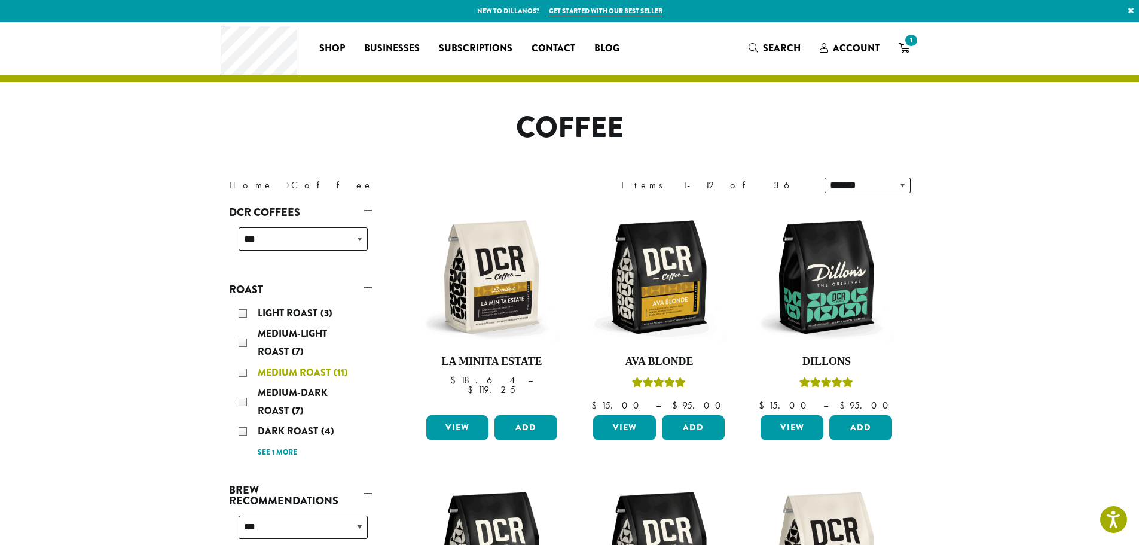
click at [246, 373] on div "Medium Roast (11)" at bounding box center [303, 373] width 129 height 18
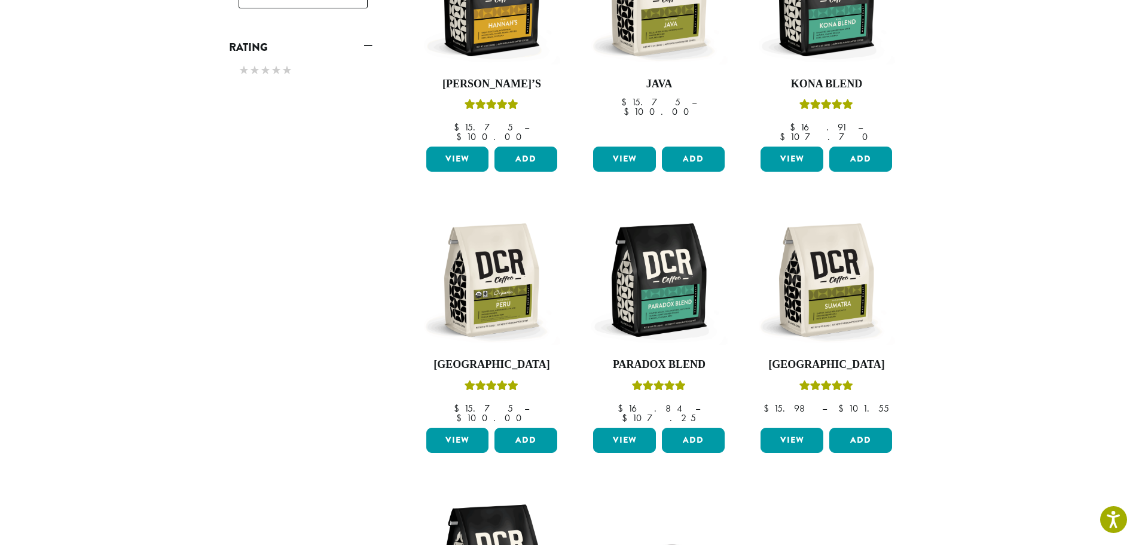
scroll to position [552, 0]
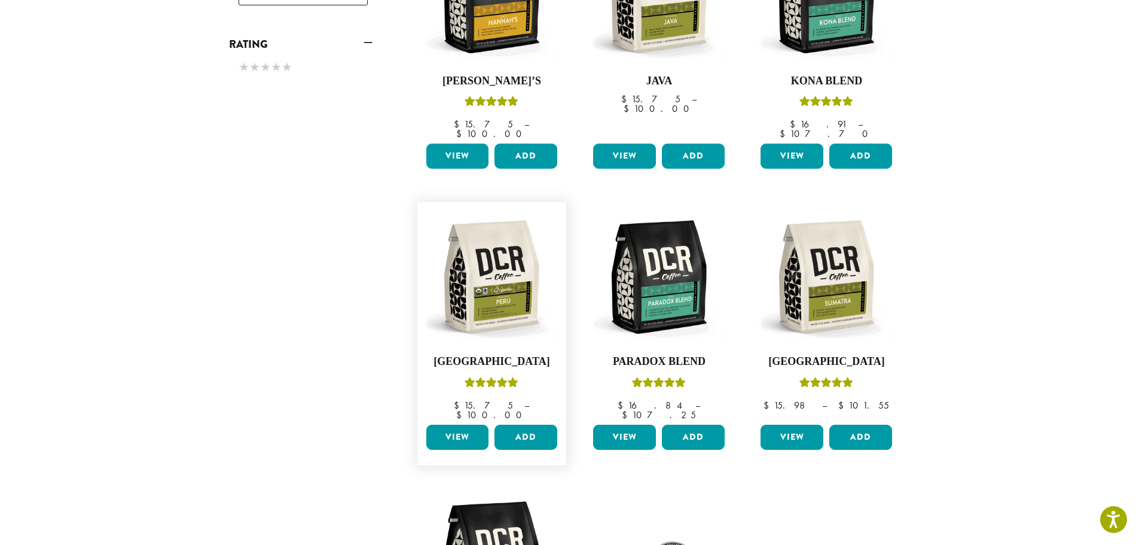
click at [449, 425] on link "View" at bounding box center [457, 437] width 63 height 25
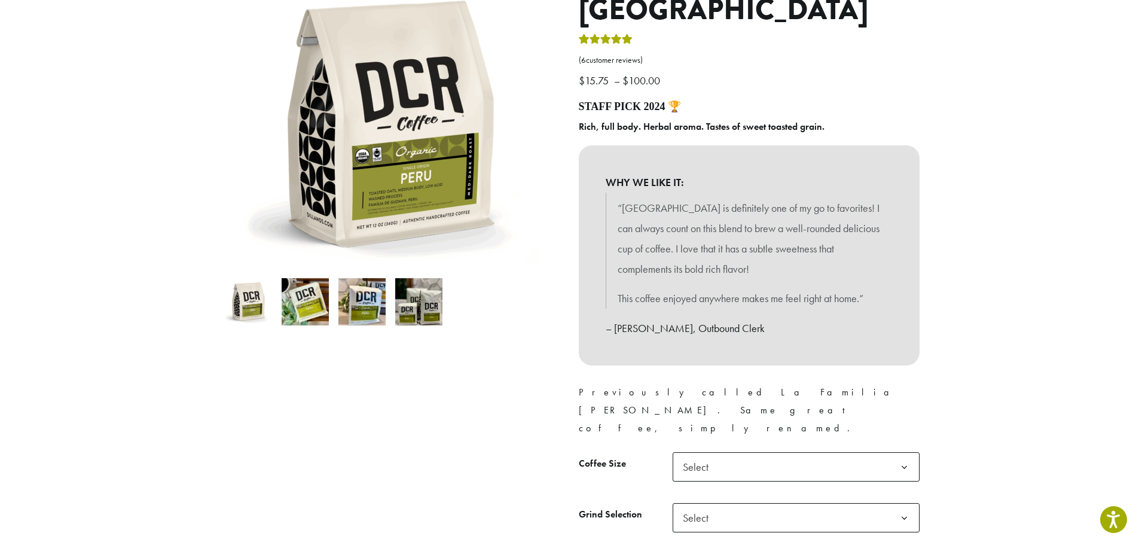
scroll to position [179, 0]
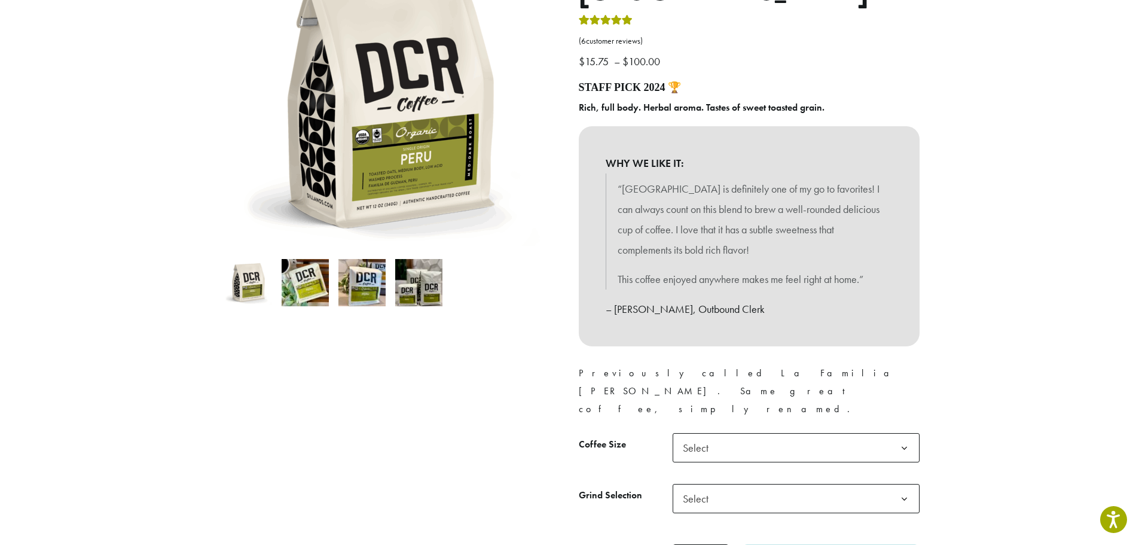
click at [308, 285] on img at bounding box center [305, 282] width 47 height 47
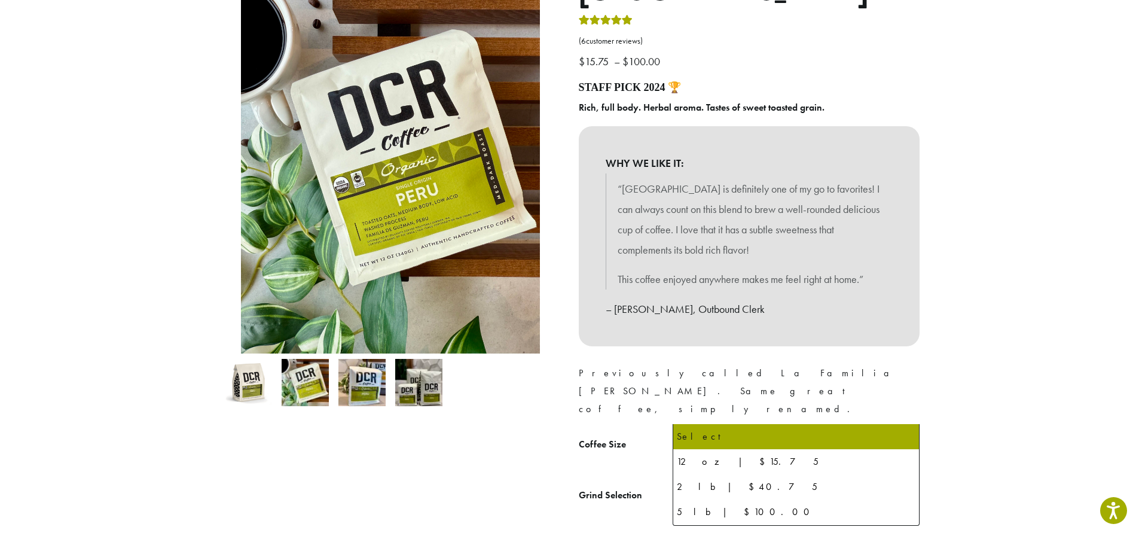
click at [748, 433] on span "Select" at bounding box center [796, 447] width 247 height 29
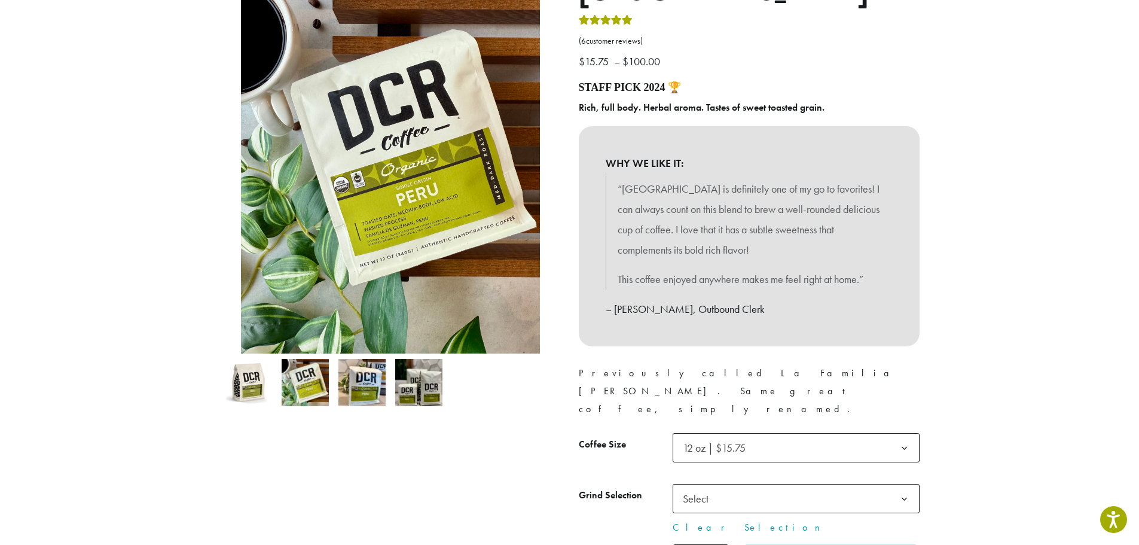
click at [748, 484] on span "Select" at bounding box center [796, 498] width 247 height 29
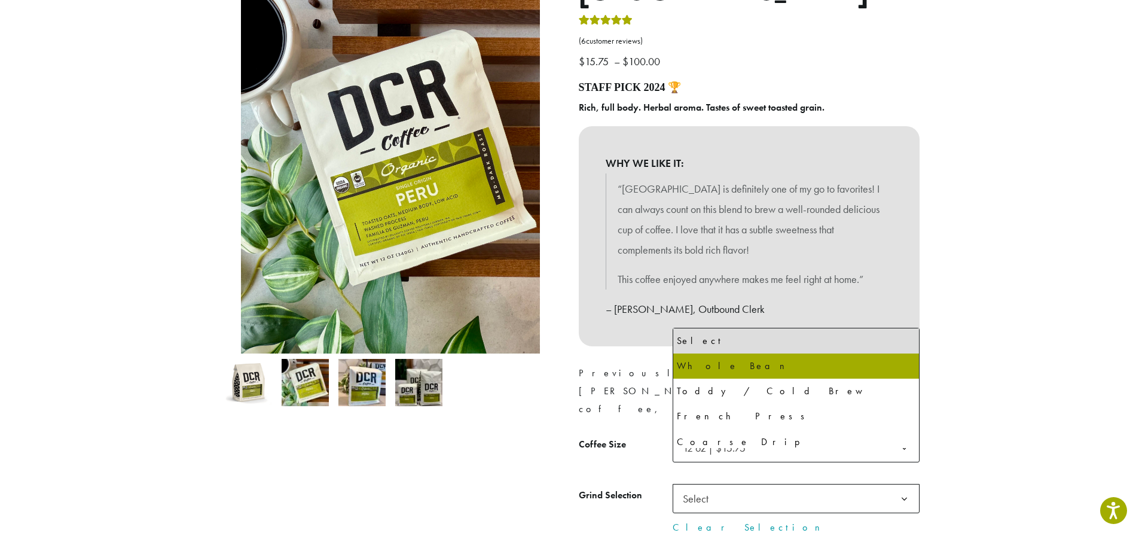
select select "*********"
select select "**********"
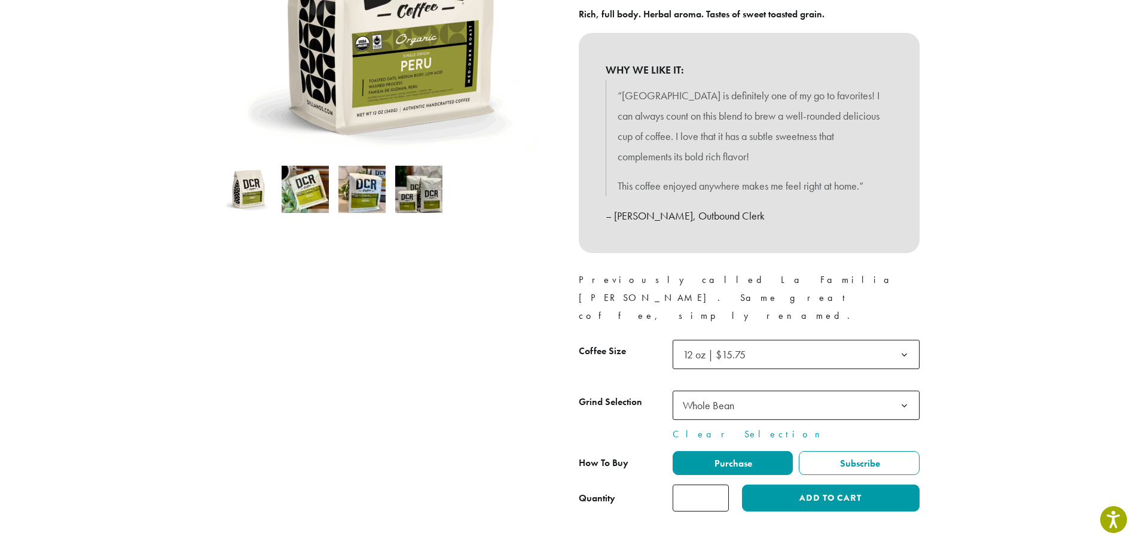
scroll to position [299, 0]
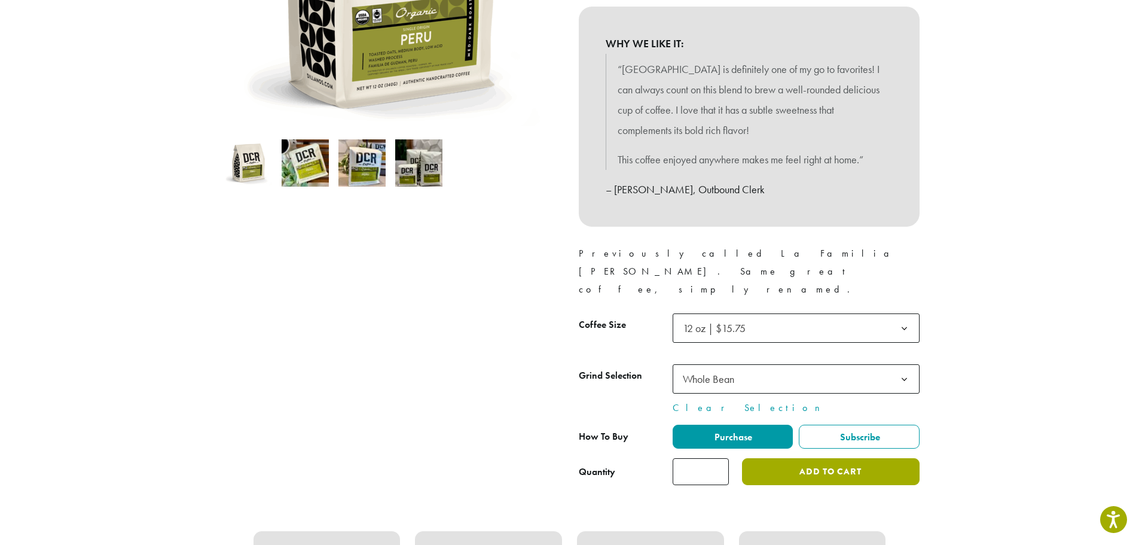
click at [797, 458] on button "Add to cart" at bounding box center [830, 471] width 177 height 27
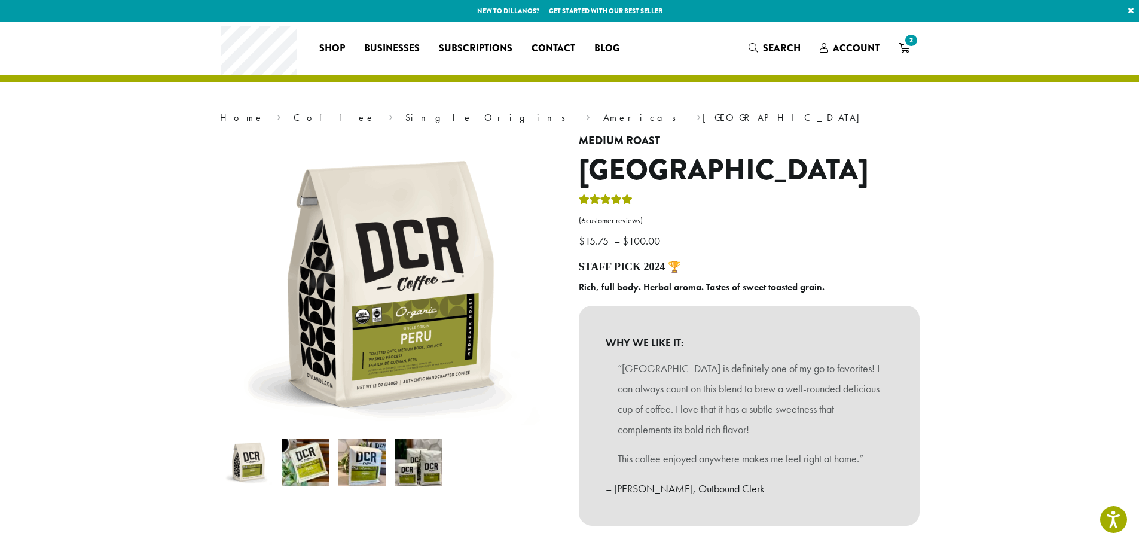
click at [307, 455] on img at bounding box center [305, 461] width 47 height 47
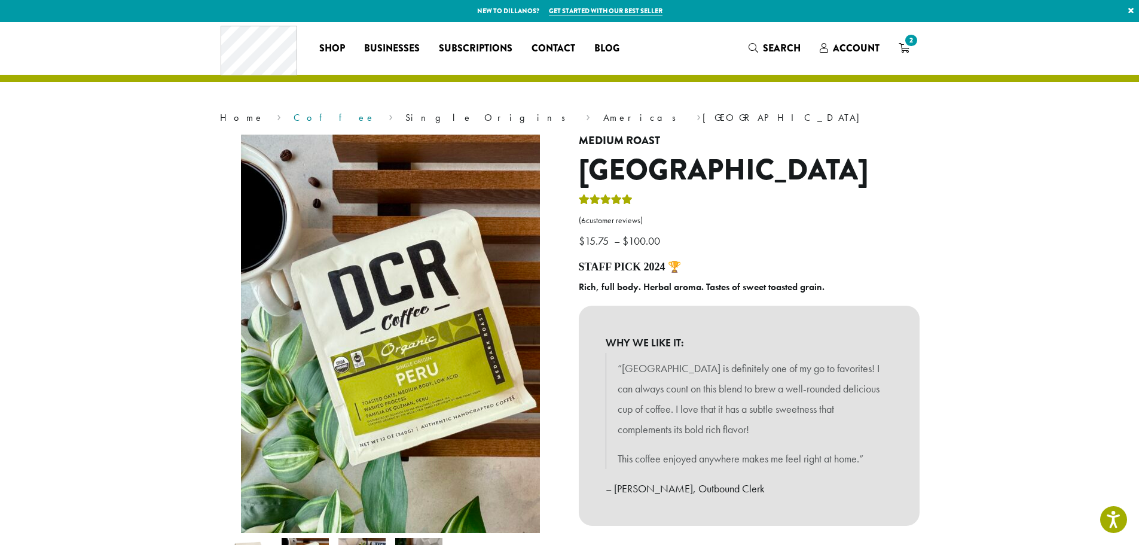
click at [294, 117] on link "Coffee" at bounding box center [335, 117] width 82 height 13
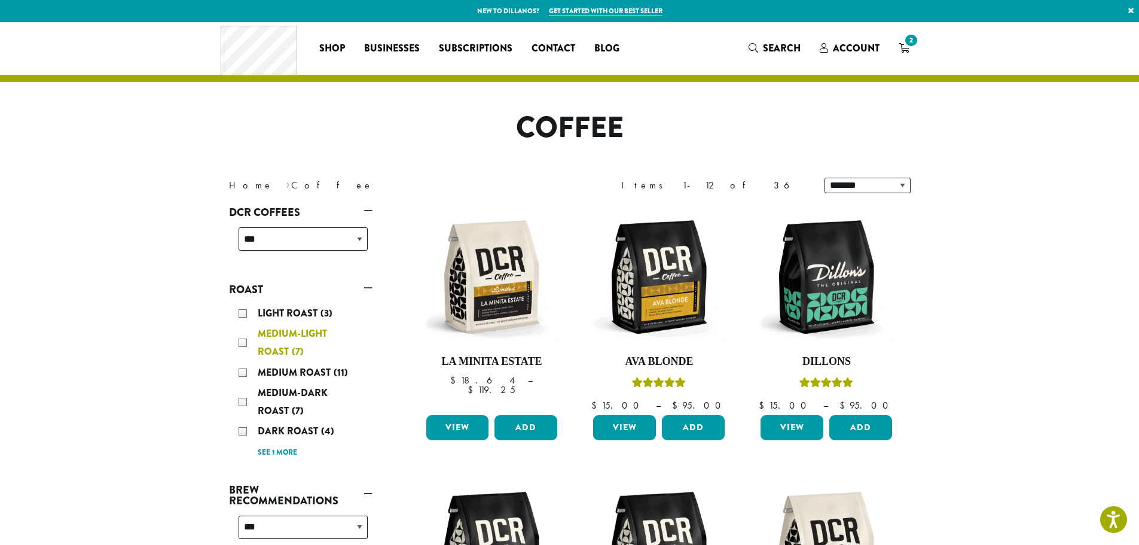
click at [241, 344] on div "Medium-Light Roast (7)" at bounding box center [303, 343] width 129 height 36
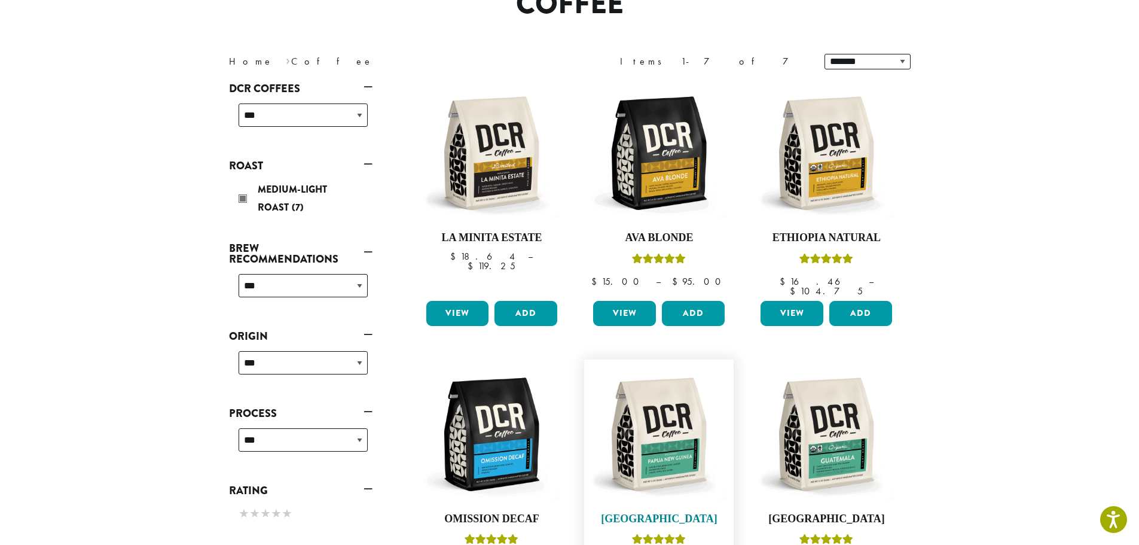
scroll to position [193, 0]
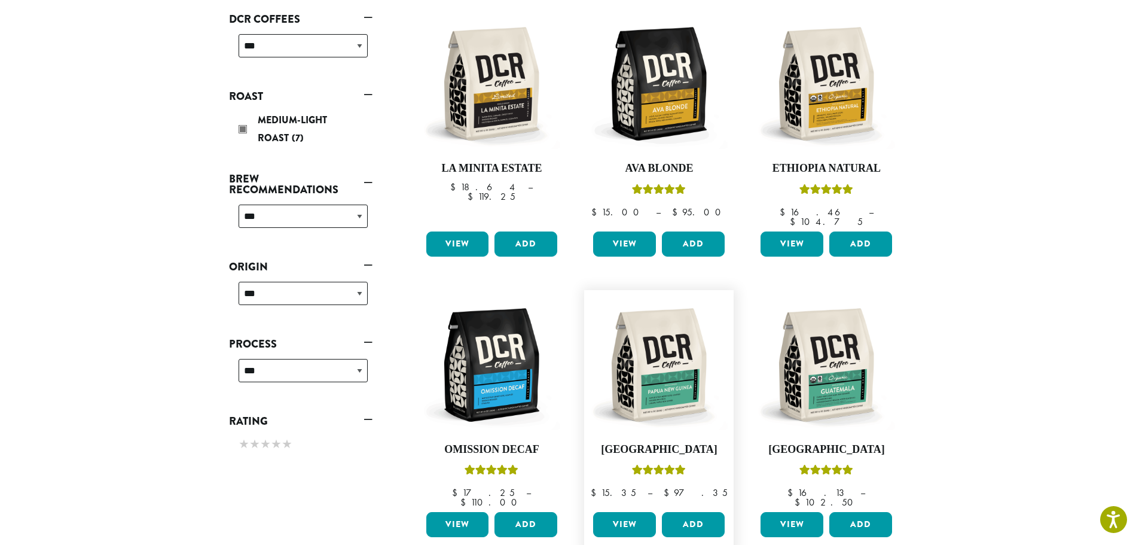
click link "View"
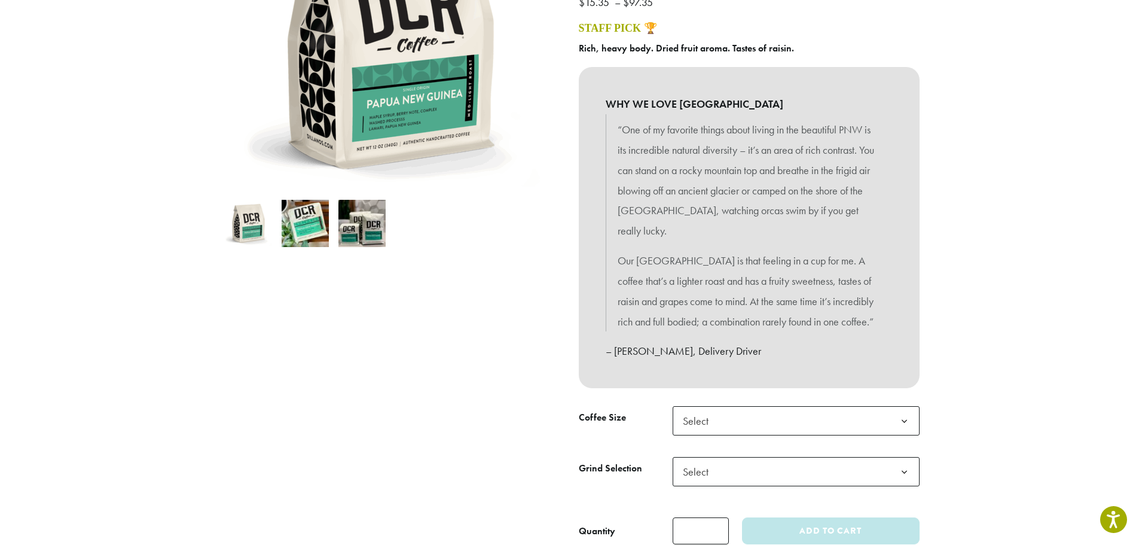
scroll to position [239, 0]
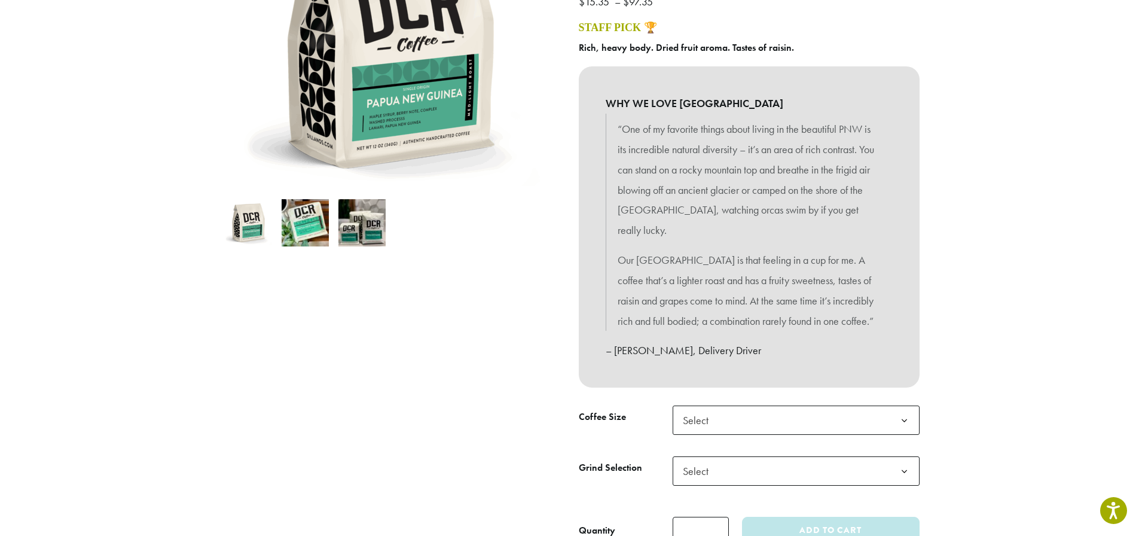
click at [738, 405] on span "Select" at bounding box center [796, 419] width 247 height 29
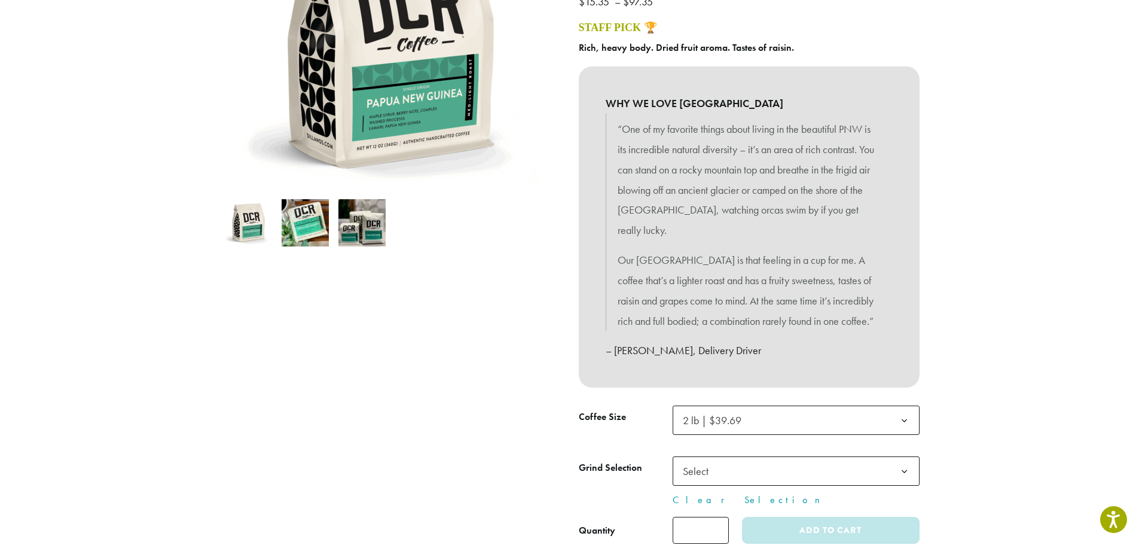
click at [694, 459] on span "Select" at bounding box center [699, 470] width 42 height 23
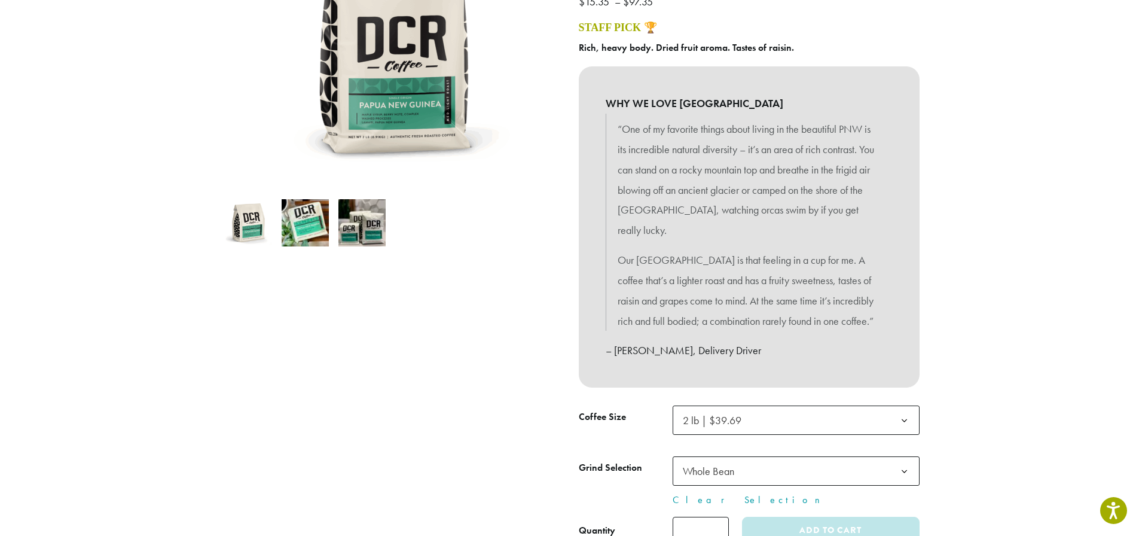
select select "**********"
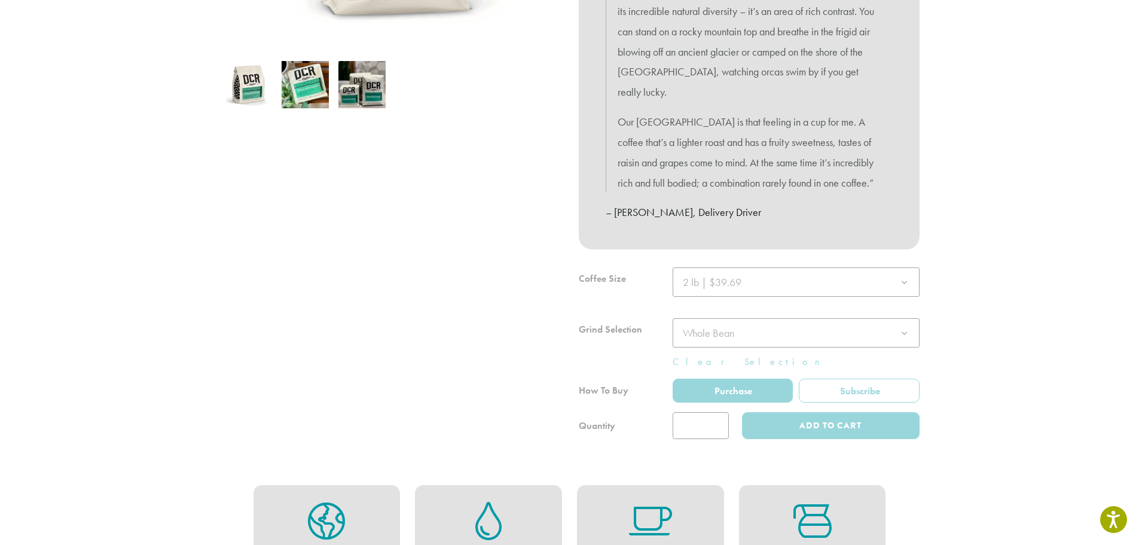
scroll to position [419, 0]
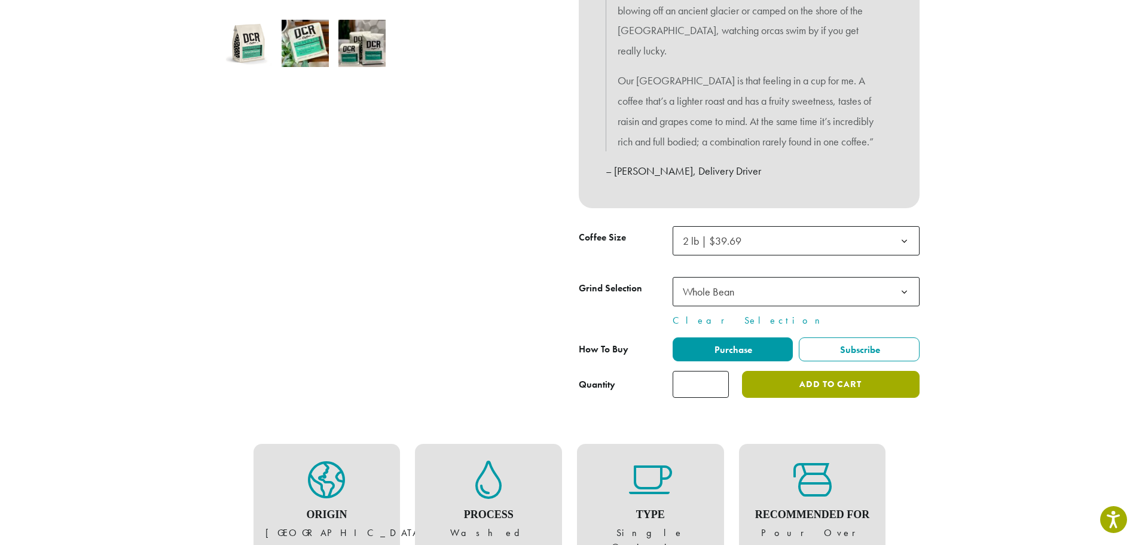
click at [843, 371] on button "Add to cart" at bounding box center [830, 384] width 177 height 27
